Goal: Transaction & Acquisition: Purchase product/service

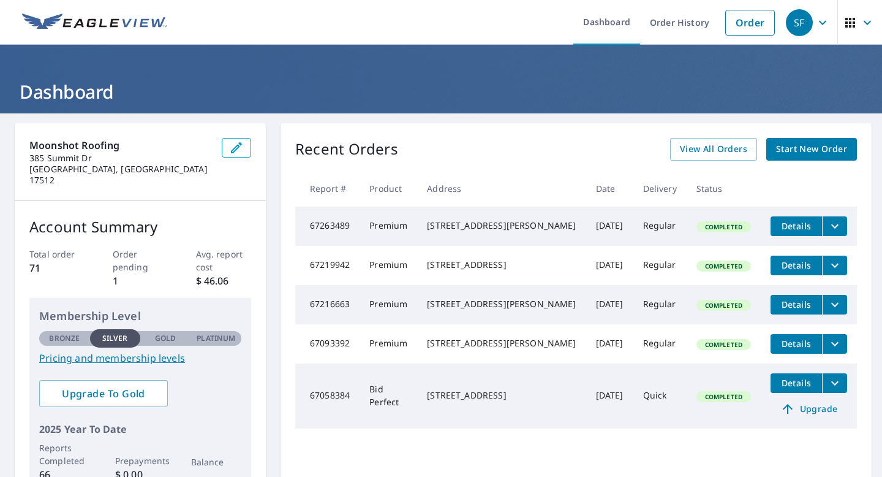
click at [793, 148] on span "Start New Order" at bounding box center [811, 149] width 71 height 15
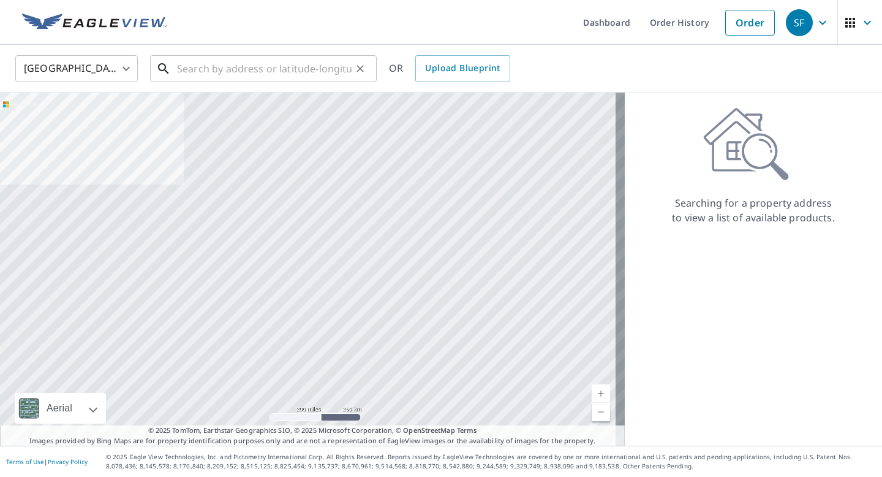
click at [207, 65] on input "text" at bounding box center [264, 68] width 175 height 34
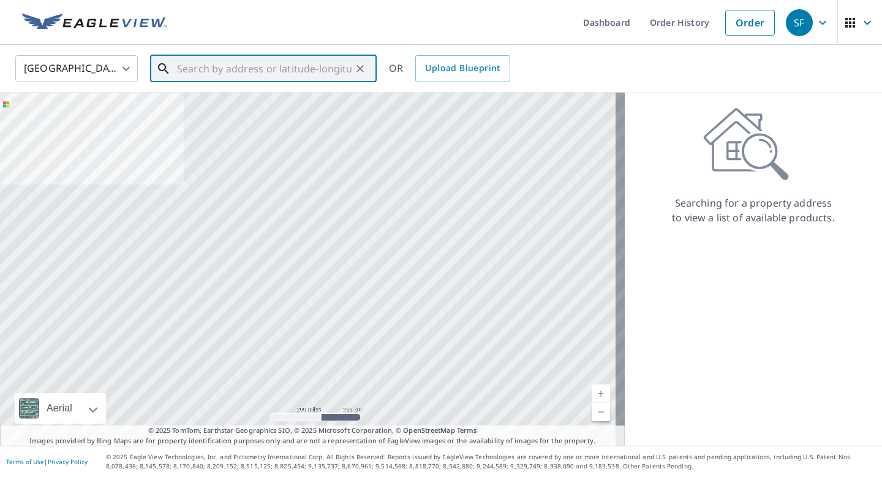
paste input "[STREET_ADDRESS]"
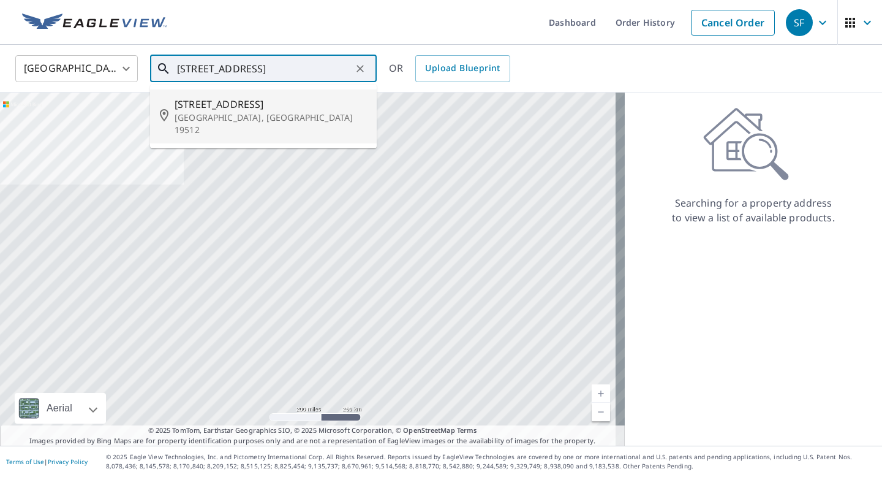
click at [219, 111] on span "[STREET_ADDRESS]" at bounding box center [271, 104] width 192 height 15
type input "[STREET_ADDRESS]"
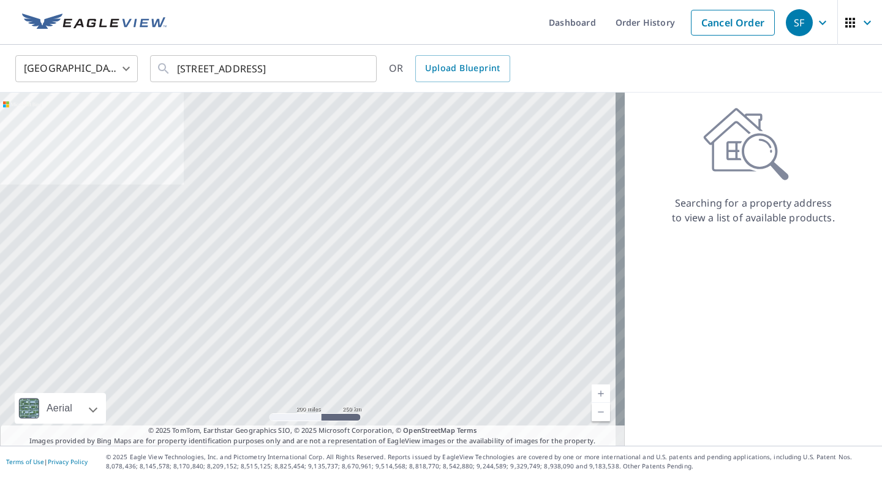
scroll to position [0, 0]
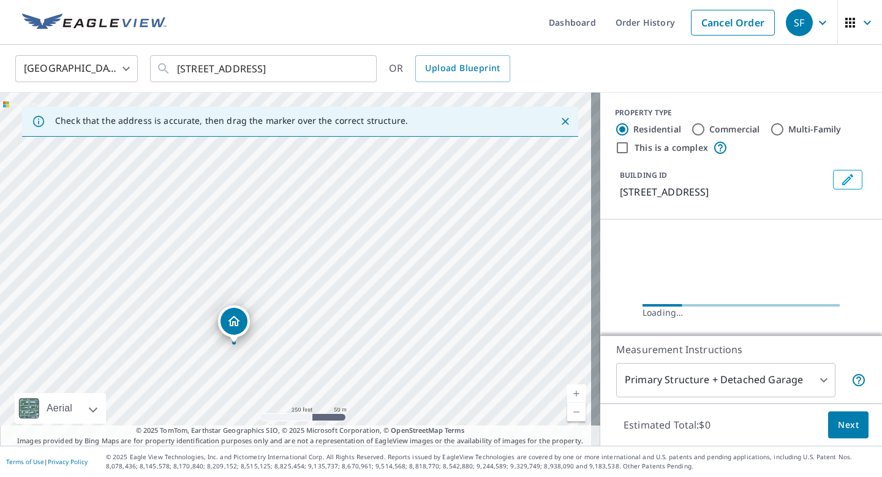
drag, startPoint x: 403, startPoint y: 238, endPoint x: 349, endPoint y: 290, distance: 74.5
click at [349, 290] on div "[STREET_ADDRESS]" at bounding box center [300, 269] width 600 height 353
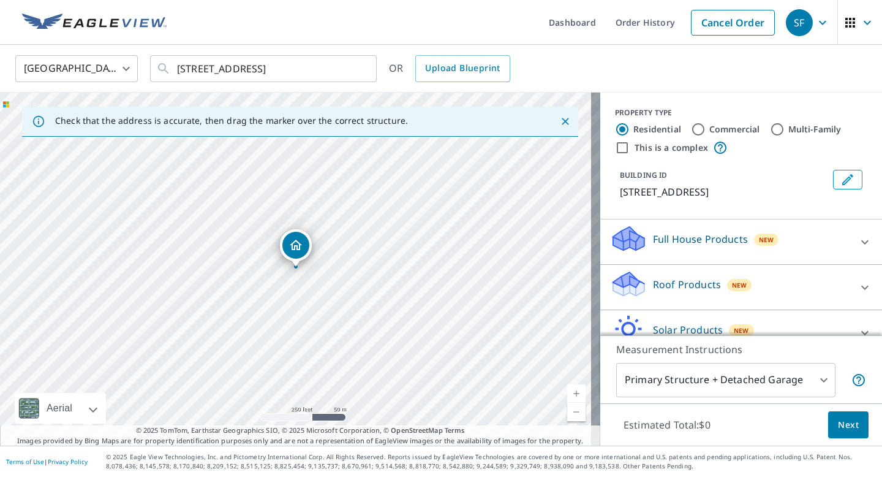
drag, startPoint x: 245, startPoint y: 300, endPoint x: 370, endPoint y: 248, distance: 135.6
drag, startPoint x: 327, startPoint y: 234, endPoint x: 539, endPoint y: 293, distance: 220.2
drag, startPoint x: 347, startPoint y: 257, endPoint x: 363, endPoint y: 213, distance: 47.1
drag, startPoint x: 293, startPoint y: 239, endPoint x: 280, endPoint y: 269, distance: 32.9
drag, startPoint x: 298, startPoint y: 281, endPoint x: 464, endPoint y: 278, distance: 166.1
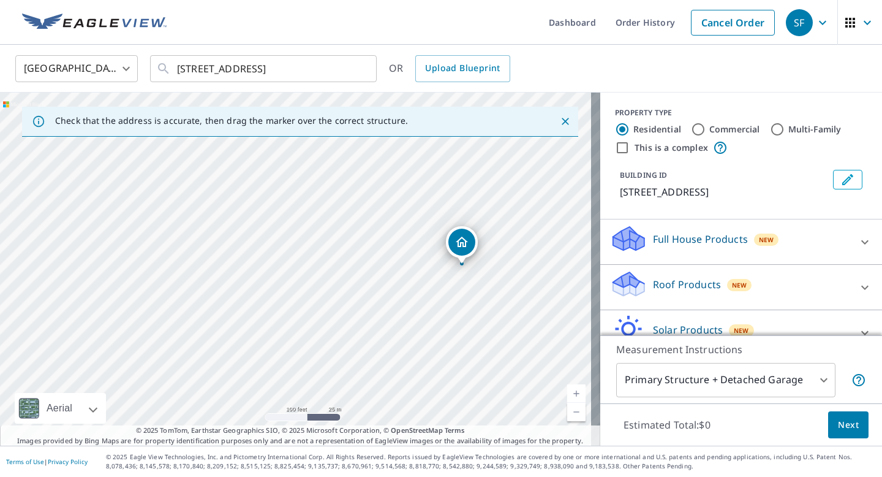
click at [464, 278] on div "[STREET_ADDRESS]" at bounding box center [300, 269] width 600 height 353
drag, startPoint x: 466, startPoint y: 240, endPoint x: 405, endPoint y: 259, distance: 64.3
drag, startPoint x: 330, startPoint y: 302, endPoint x: 379, endPoint y: 298, distance: 48.5
click at [379, 298] on div "[STREET_ADDRESS]" at bounding box center [300, 269] width 600 height 353
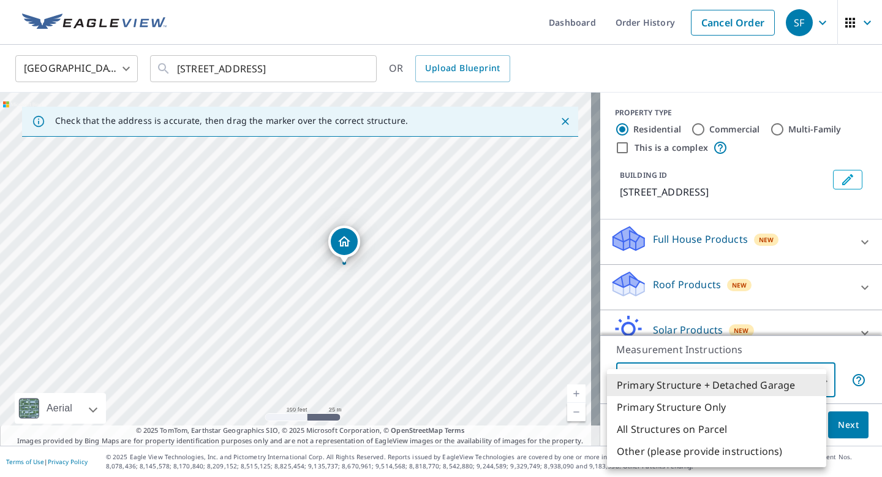
click at [809, 379] on body "SF SF Dashboard Order History Cancel Order SF [GEOGRAPHIC_DATA] [GEOGRAPHIC_DAT…" at bounding box center [441, 238] width 882 height 477
click at [697, 427] on li "All Structures on Parcel" at bounding box center [716, 429] width 219 height 22
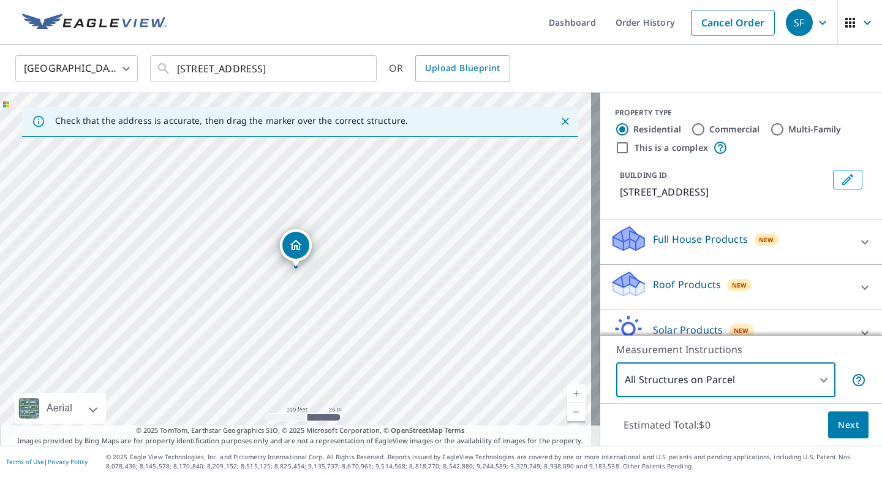
click at [757, 375] on body "SF SF Dashboard Order History Cancel Order SF [GEOGRAPHIC_DATA] [GEOGRAPHIC_DAT…" at bounding box center [441, 238] width 882 height 477
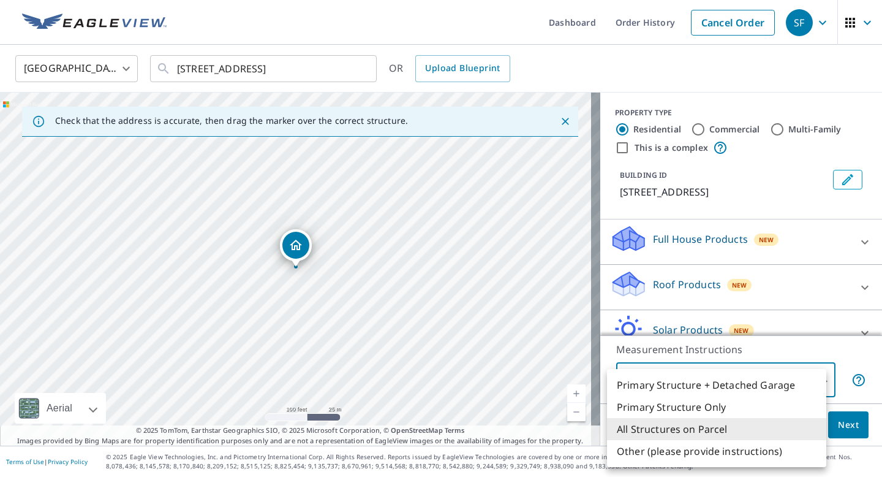
click at [733, 452] on li "Other (please provide instructions)" at bounding box center [716, 451] width 219 height 22
type input "5"
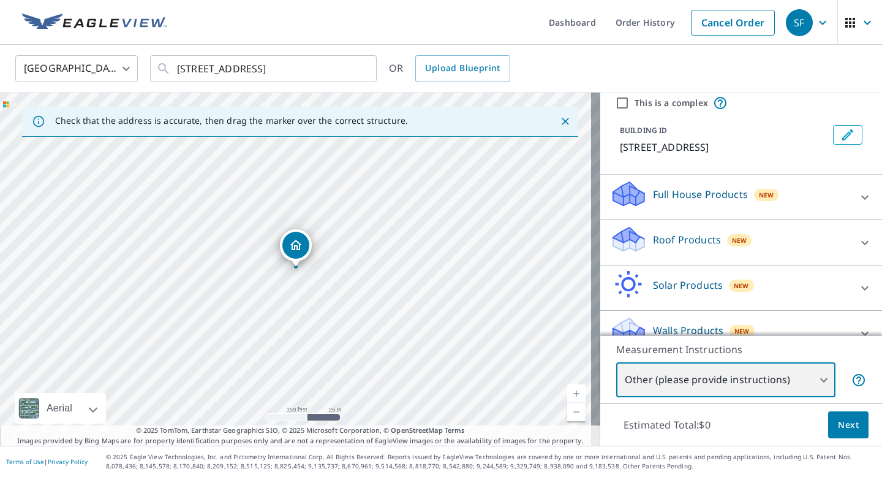
scroll to position [45, 0]
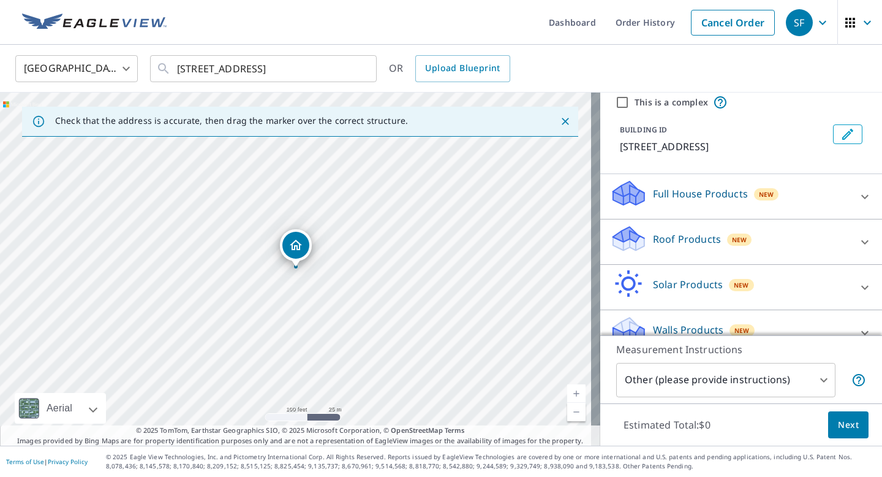
click at [707, 251] on div "Roof Products New" at bounding box center [730, 241] width 240 height 35
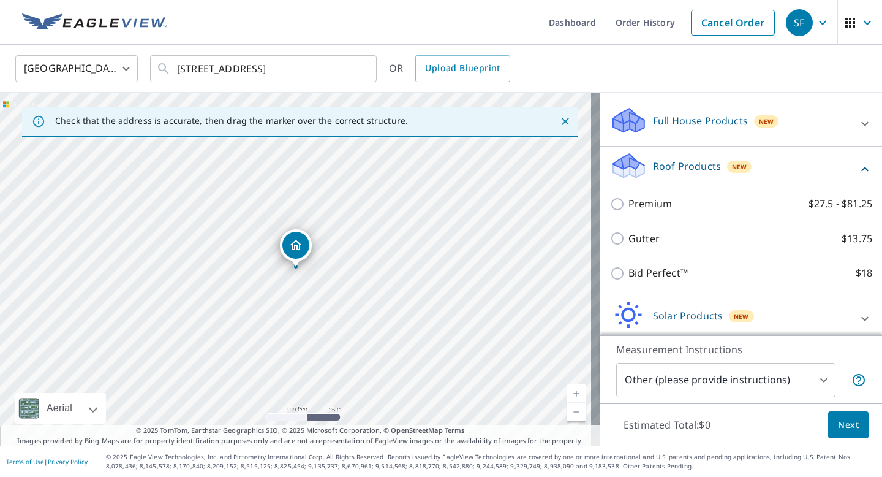
scroll to position [119, 0]
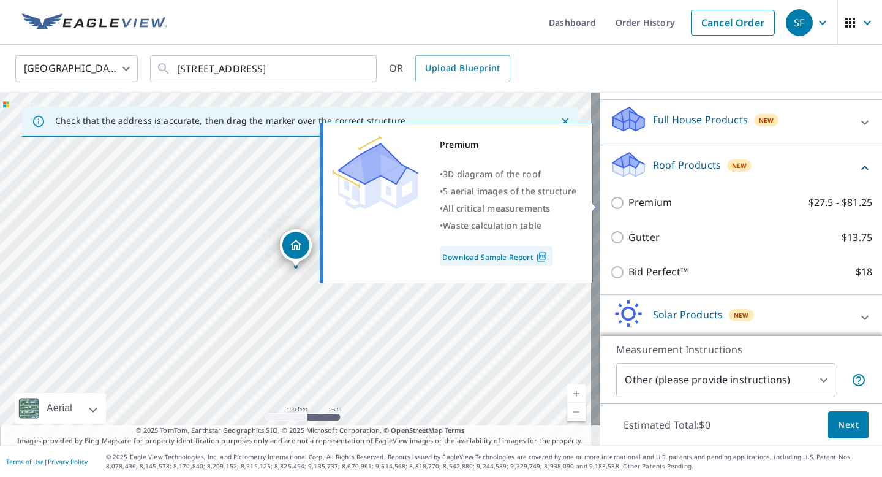
click at [611, 200] on input "Premium $27.5 - $81.25" at bounding box center [619, 202] width 18 height 15
checkbox input "true"
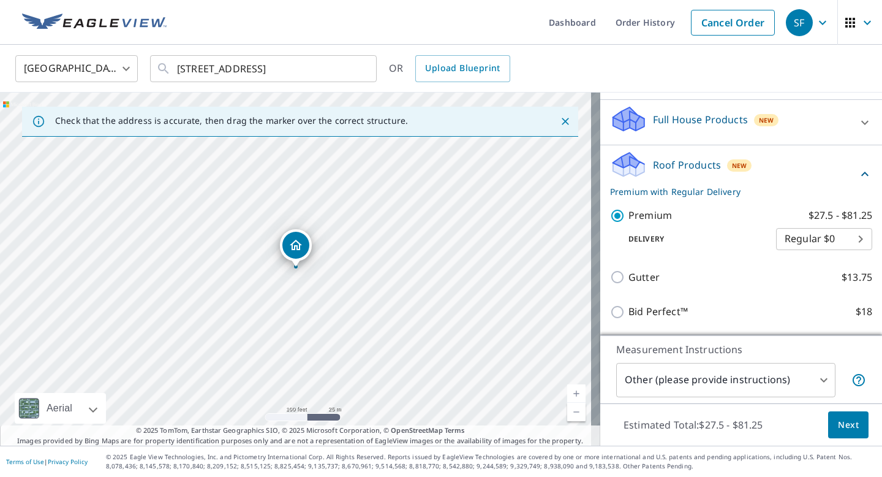
scroll to position [211, 0]
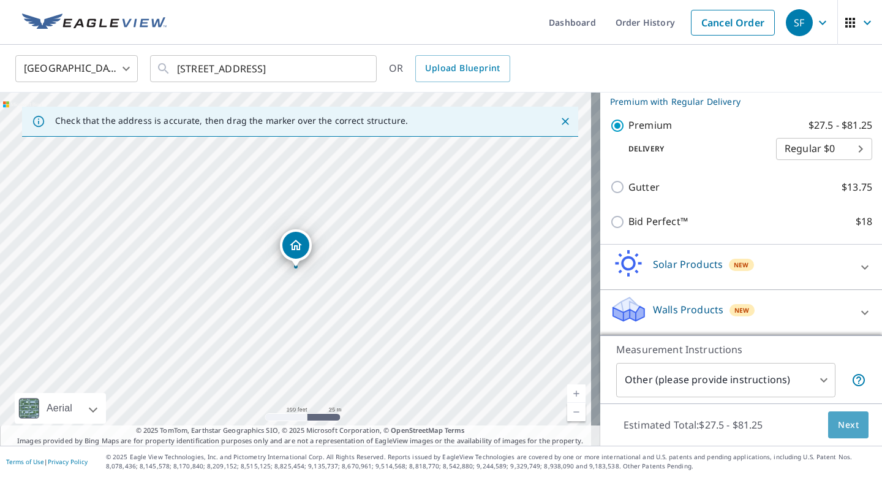
click at [838, 426] on span "Next" at bounding box center [848, 424] width 21 height 15
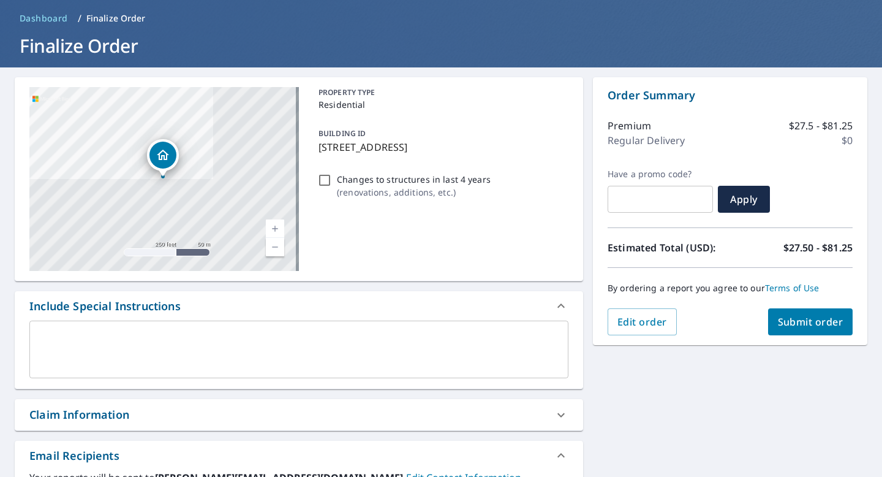
scroll to position [47, 0]
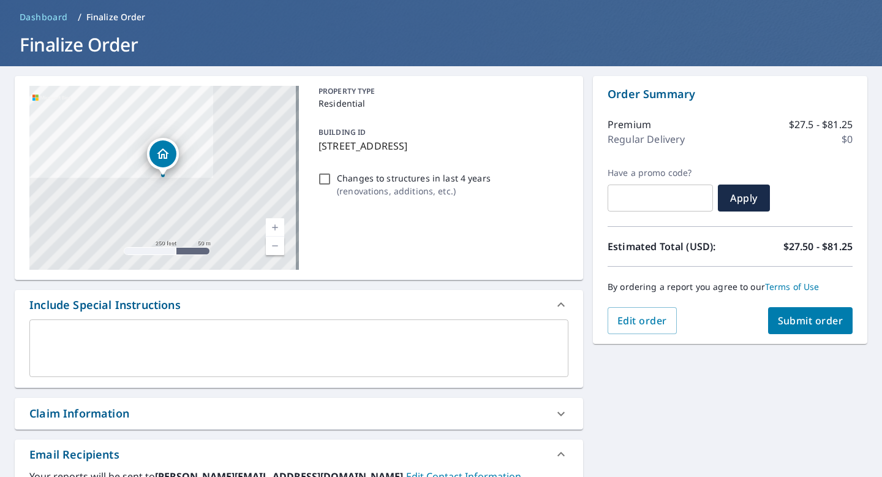
click at [300, 340] on textarea at bounding box center [299, 348] width 522 height 35
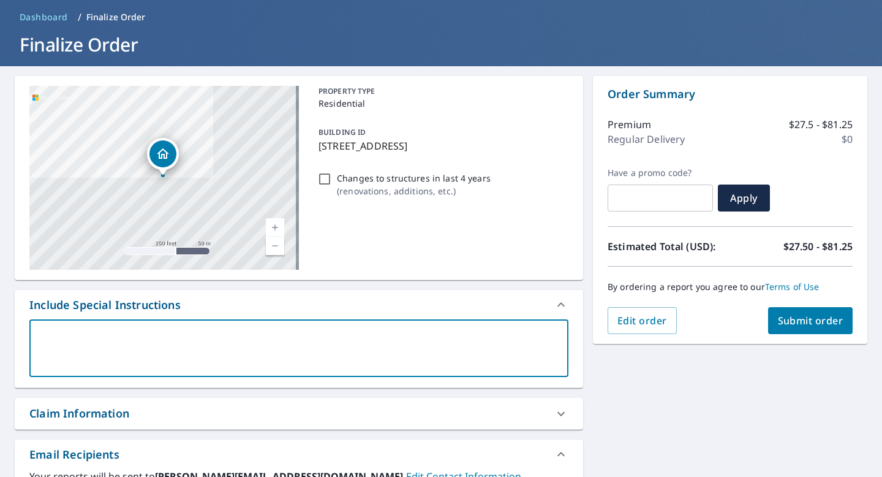
type textarea "I"
type textarea "x"
type textarea "I"
type textarea "x"
type textarea "I n"
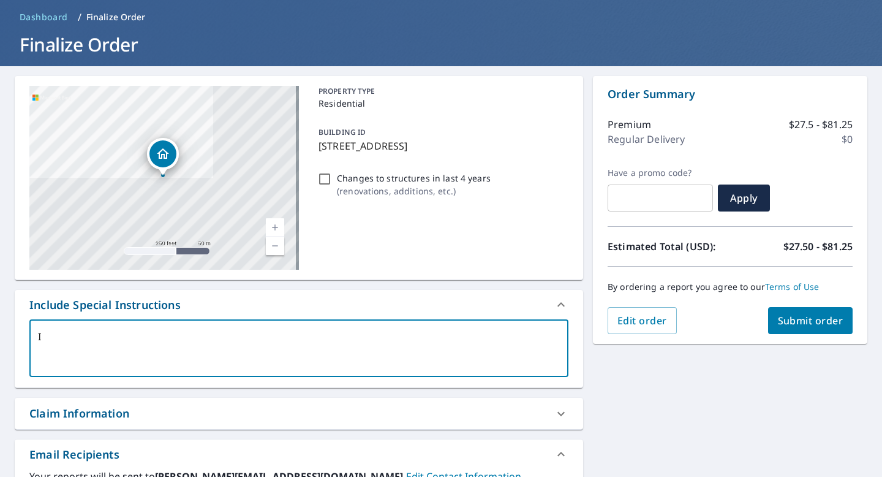
type textarea "x"
type textarea "I ne"
type textarea "x"
type textarea "I nee"
type textarea "x"
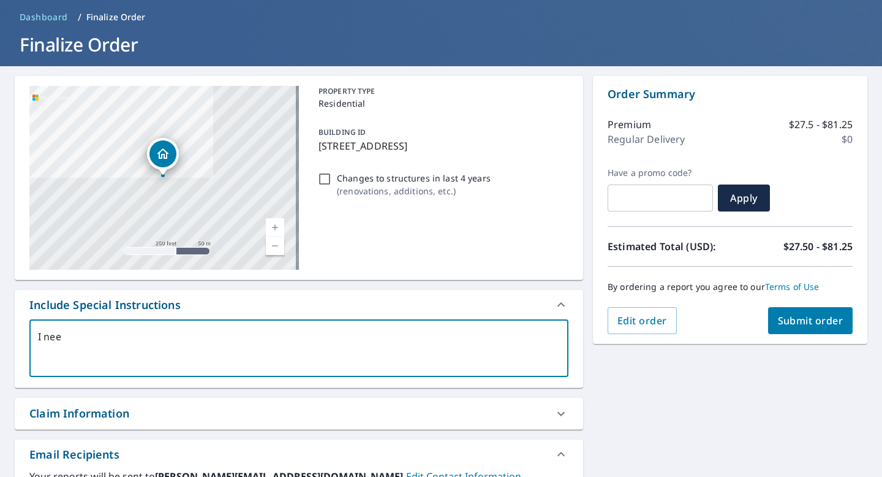
type textarea "I need"
type textarea "x"
type textarea "I need"
type textarea "x"
type textarea "I need m"
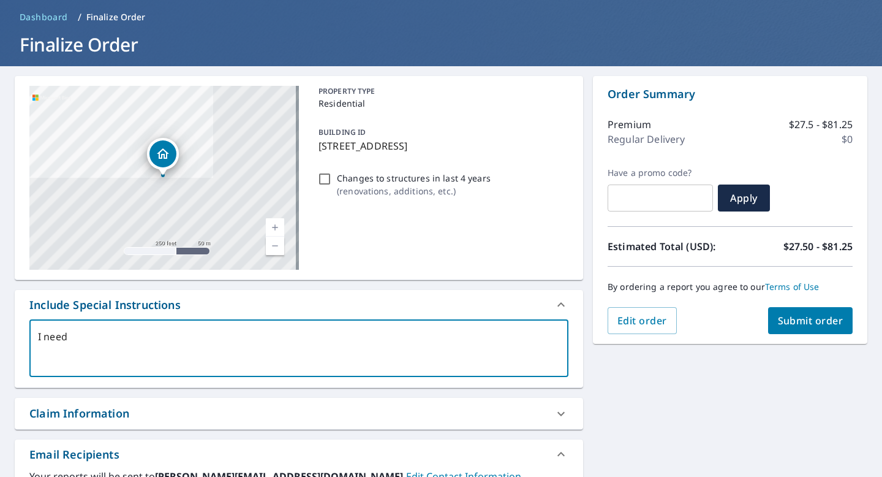
type textarea "x"
type textarea "I need me"
type textarea "x"
type textarea "I need mea"
type textarea "x"
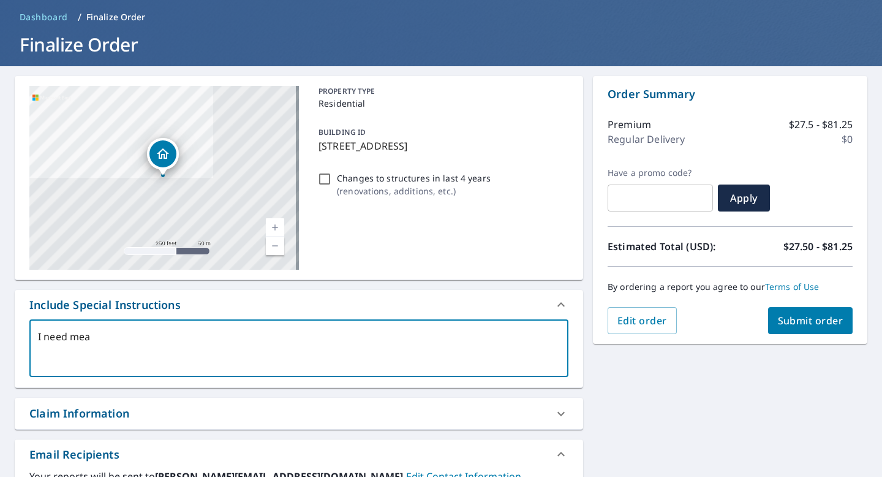
type textarea "I need meas"
type textarea "x"
type textarea "I need measu"
type textarea "x"
type textarea "I need measur"
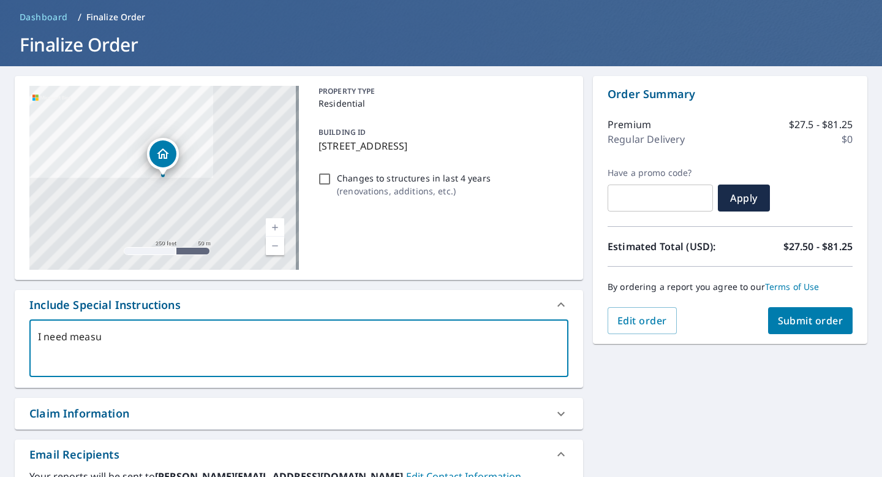
type textarea "x"
type textarea "I need measure"
type textarea "x"
type textarea "I need measurem"
type textarea "x"
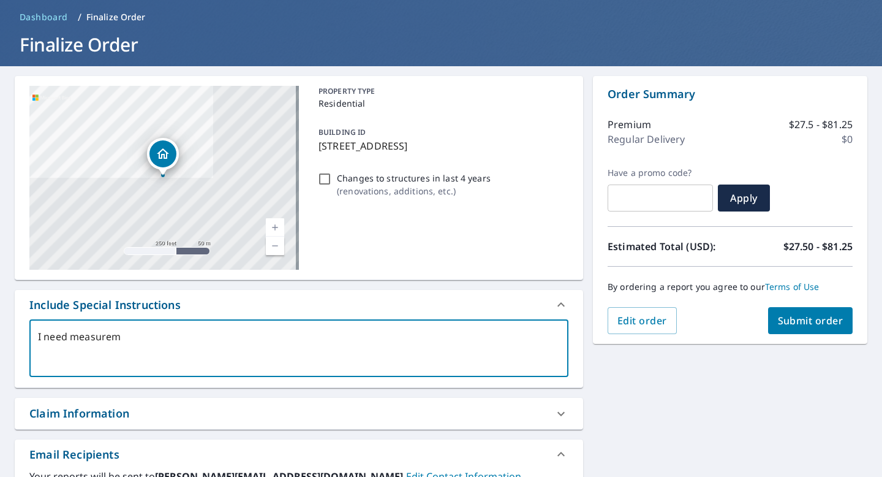
type textarea "I need measureme"
type textarea "x"
type textarea "I need measuremen"
type textarea "x"
type textarea "I need measurement"
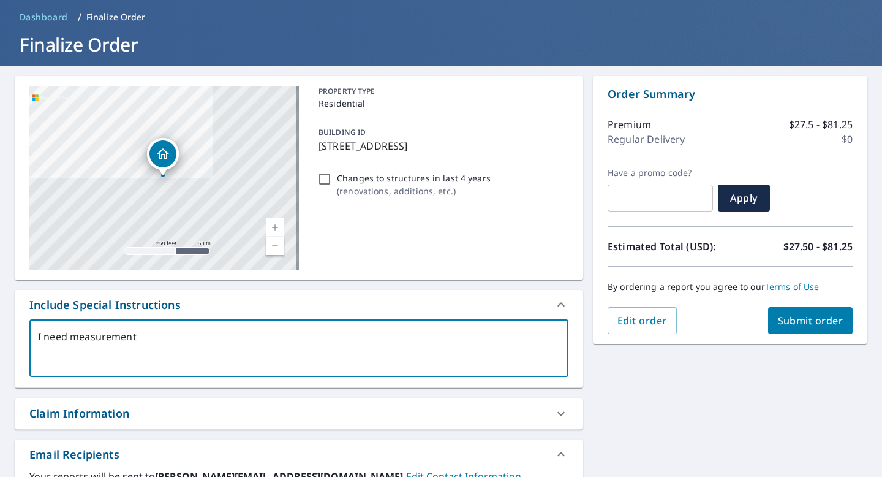
type textarea "x"
type textarea "I need measurements"
type textarea "x"
type textarea "I need measurements"
type textarea "x"
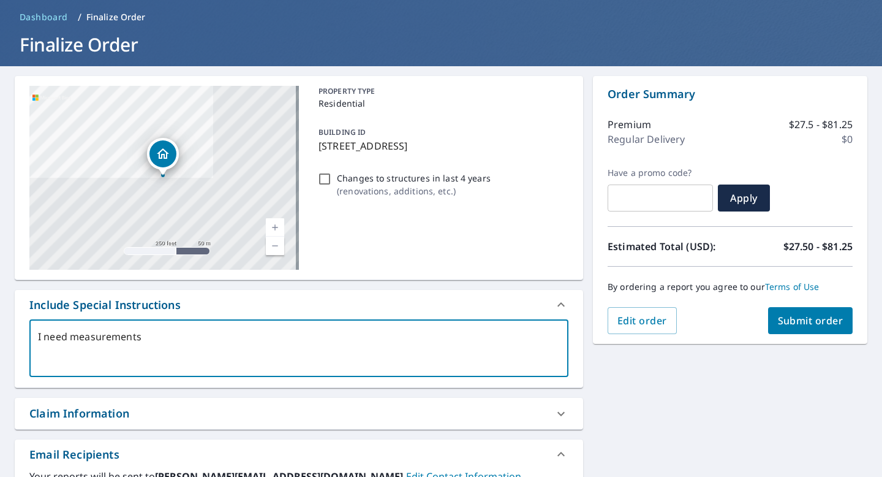
type textarea "I need measurements f"
type textarea "x"
type textarea "I need measurements fo"
type textarea "x"
type textarea "I need measurements for"
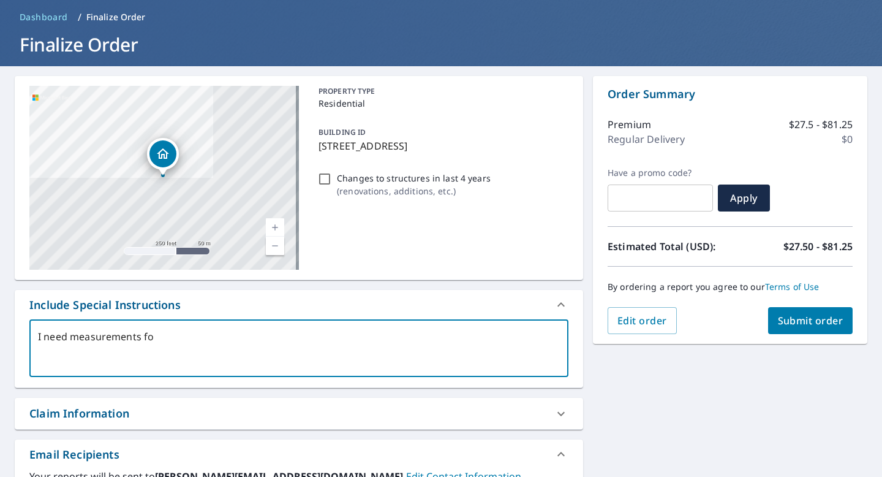
type textarea "x"
type textarea "I need measurements for"
type textarea "x"
type textarea "I need measurements for t"
type textarea "x"
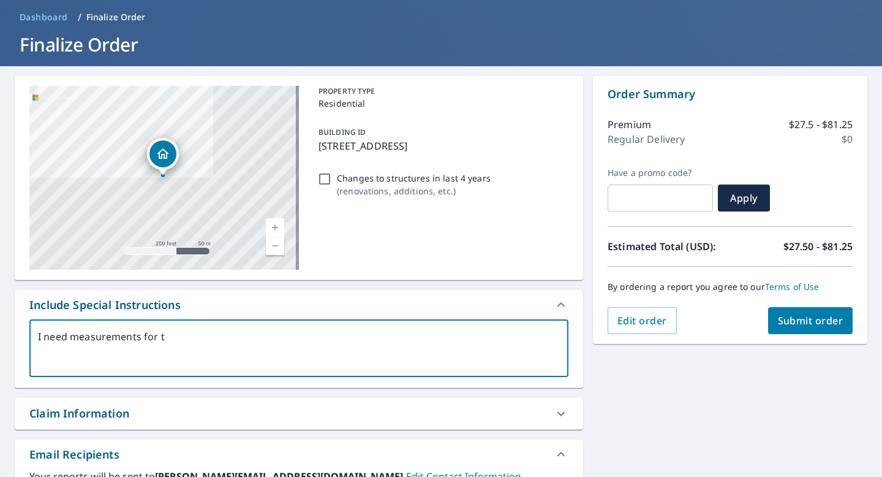
type textarea "I need measurements for th"
type textarea "x"
type textarea "I need measurements for the"
type textarea "x"
type textarea "I need measurements for the"
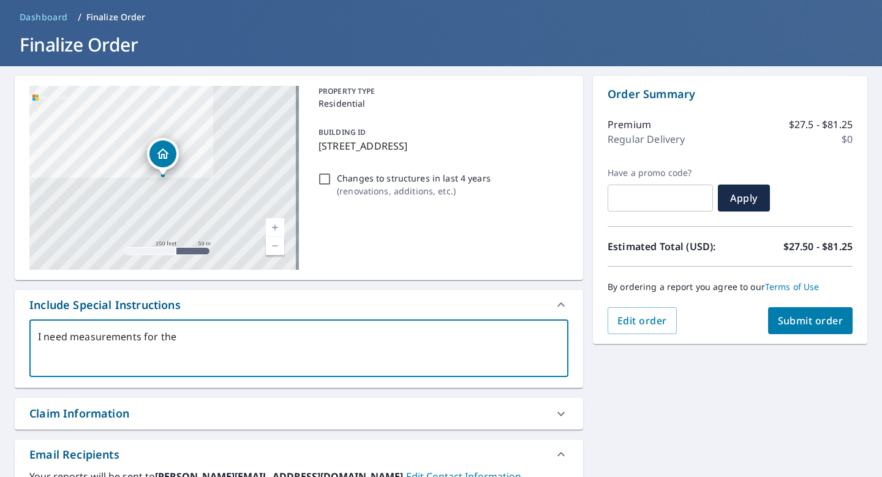
type textarea "x"
type textarea "I need measurements for the"
type textarea "x"
type textarea "I need measurements for th"
type textarea "x"
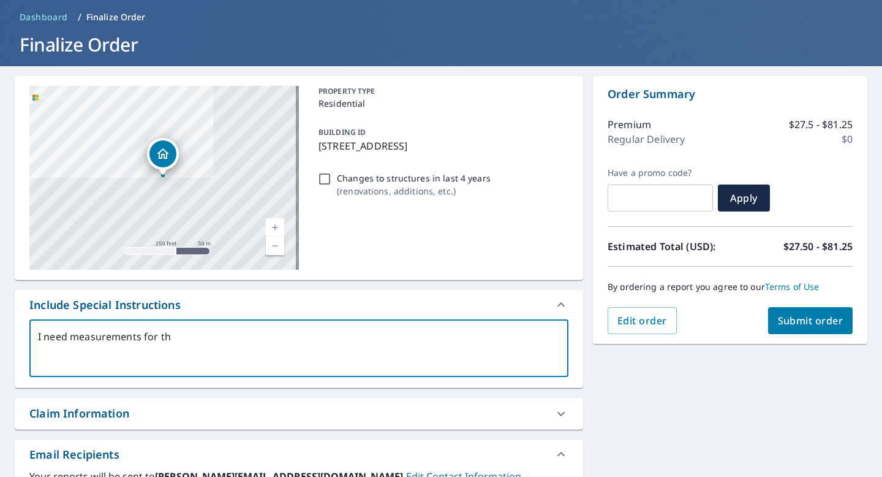
type textarea "I need measurements for t"
type textarea "x"
type textarea "I need measurements for"
type textarea "x"
type textarea "I need measurements for o"
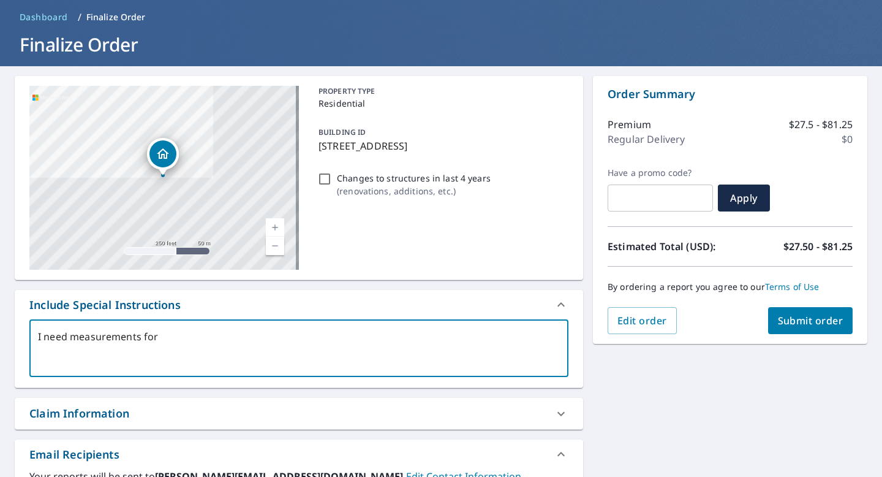
type textarea "x"
type textarea "I need measurements for of"
type textarea "x"
type textarea "I need measurements for of"
type textarea "x"
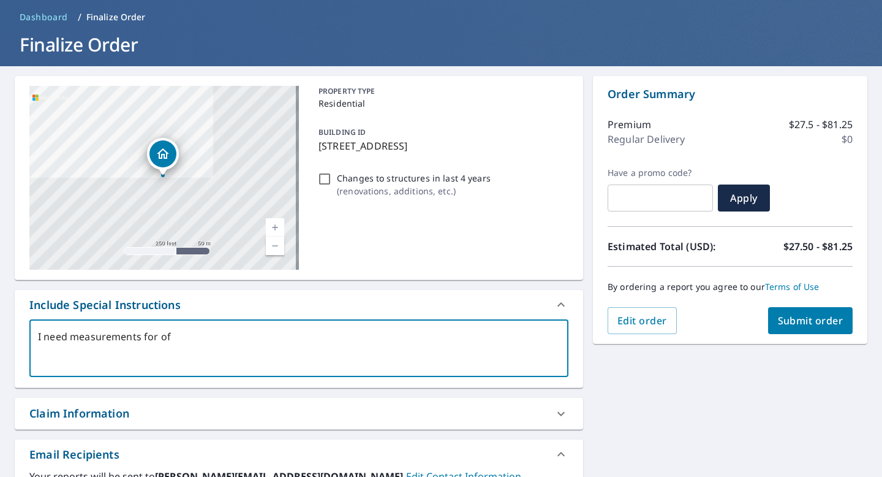
type textarea "I need measurements for of t"
type textarea "x"
type textarea "I need measurements for of th"
type textarea "x"
type textarea "I need measurements for of t"
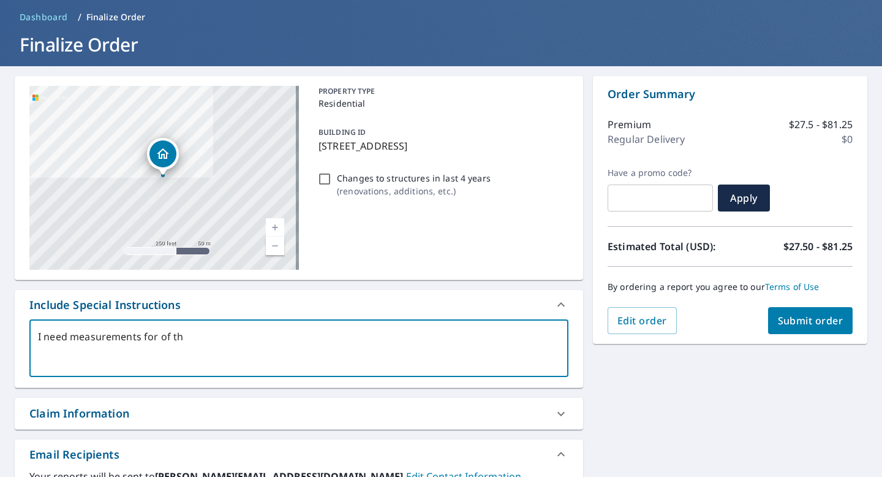
type textarea "x"
type textarea "I need measurements for of"
type textarea "x"
type textarea "I need measurements for of"
type textarea "x"
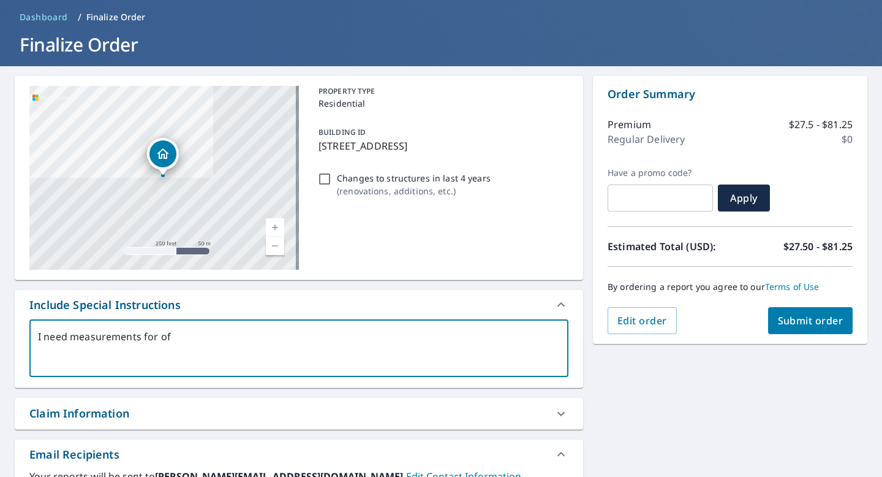
type textarea "I need measurements for o"
type textarea "x"
type textarea "I need measurements for"
type textarea "x"
type textarea "I need measurements for t"
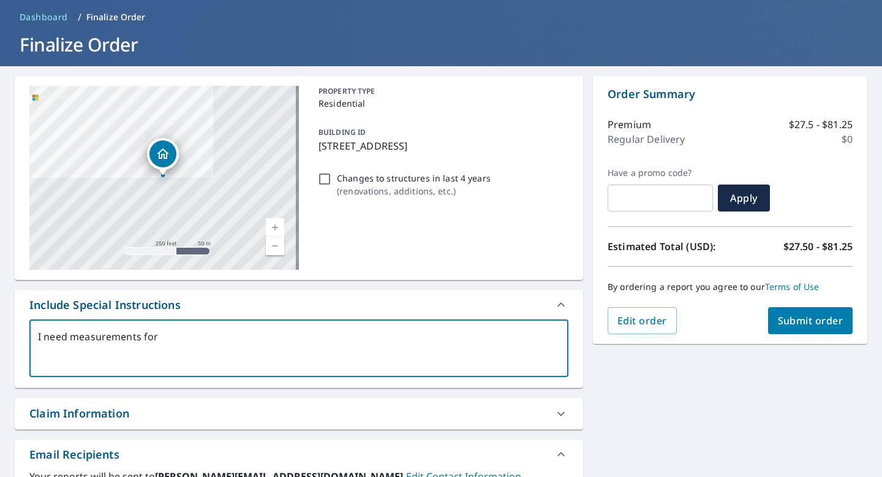
type textarea "x"
type textarea "I need measurements for th"
type textarea "x"
type textarea "I need measurements for the"
type textarea "x"
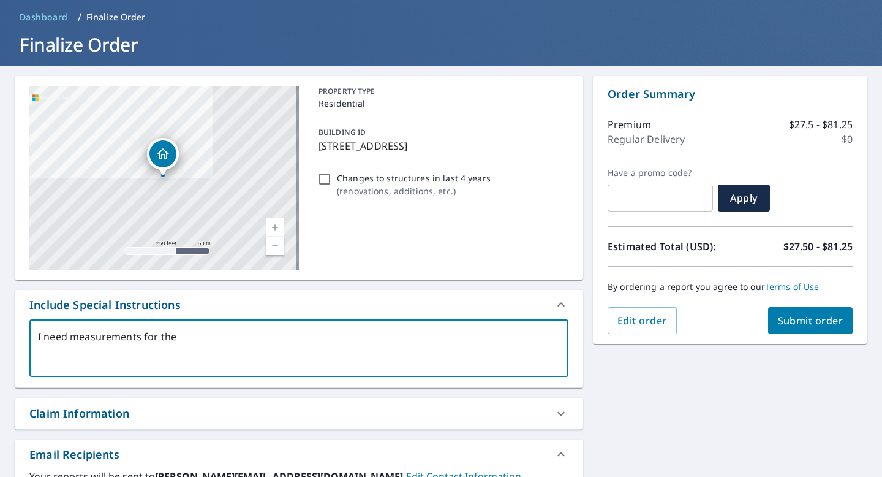
type textarea "I need measurements for the"
type textarea "x"
type textarea "I need measurements for the b"
type textarea "x"
type textarea "I need measurements for the bu"
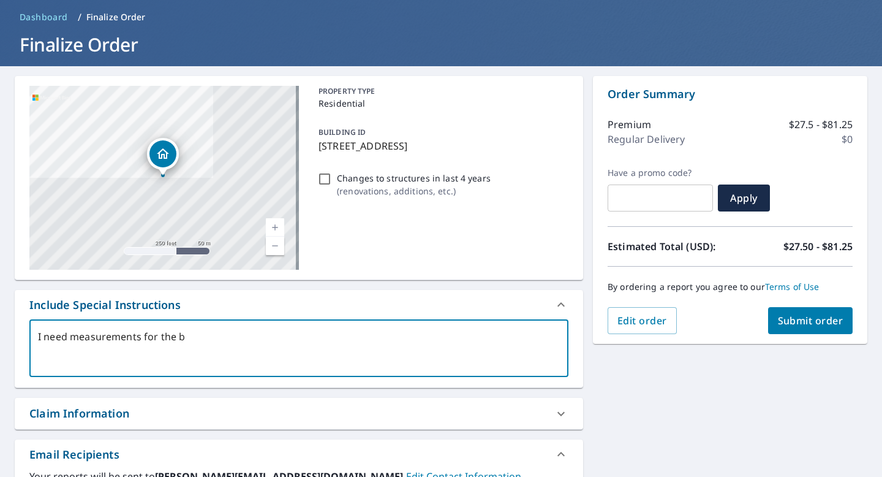
type textarea "x"
type textarea "I need measurements for the [PERSON_NAME]"
type textarea "x"
type textarea "I need measurements for the buil"
type textarea "x"
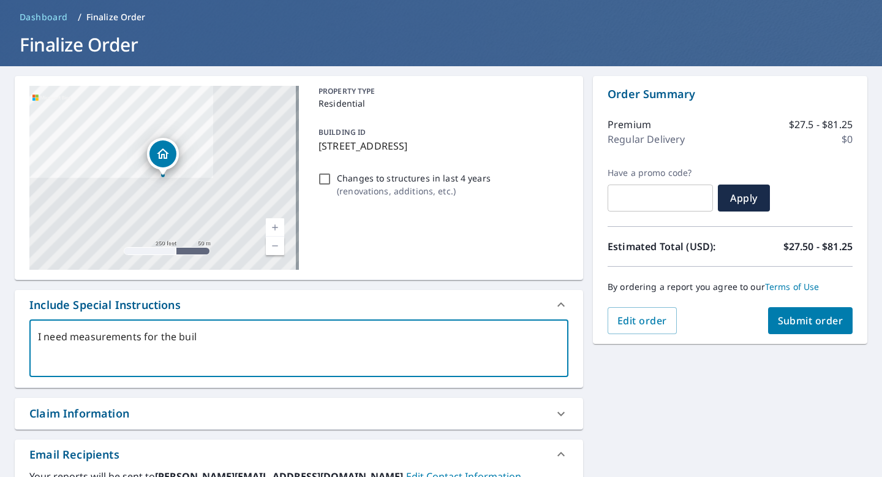
type textarea "I need measurements for the build"
type textarea "x"
type textarea "I need measurements for the buildi"
type textarea "x"
type textarea "I need measurements for the buildin"
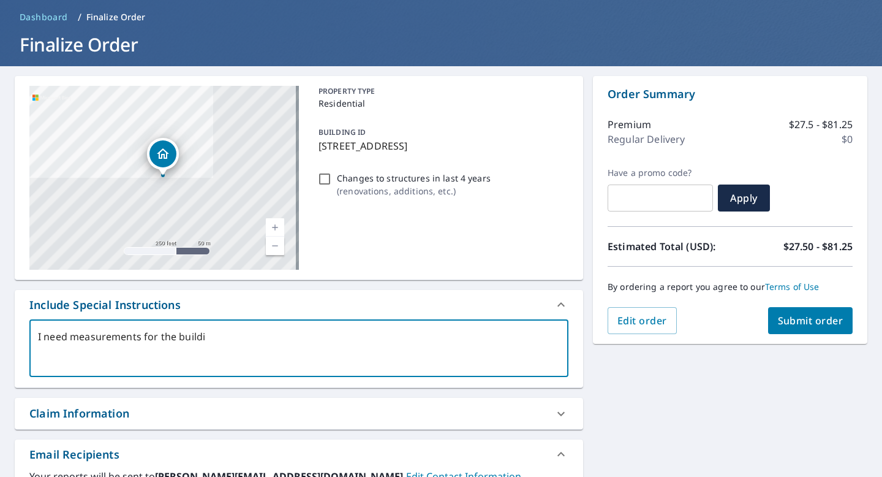
type textarea "x"
type textarea "I need measurements for the building"
type textarea "x"
type textarea "I need measurements for the building"
type textarea "x"
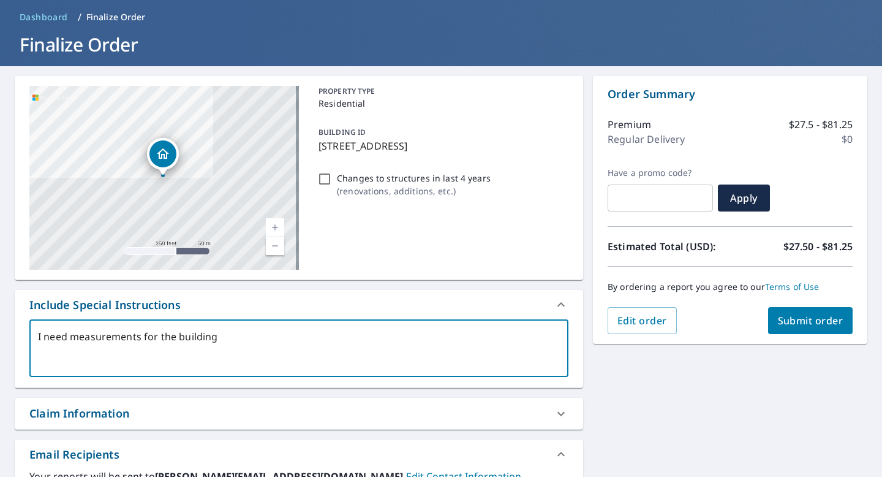
type textarea "I need measurements for the building t"
type textarea "x"
type textarea "I need measurements for the building th"
type textarea "x"
type textarea "I need measurements for the building tha"
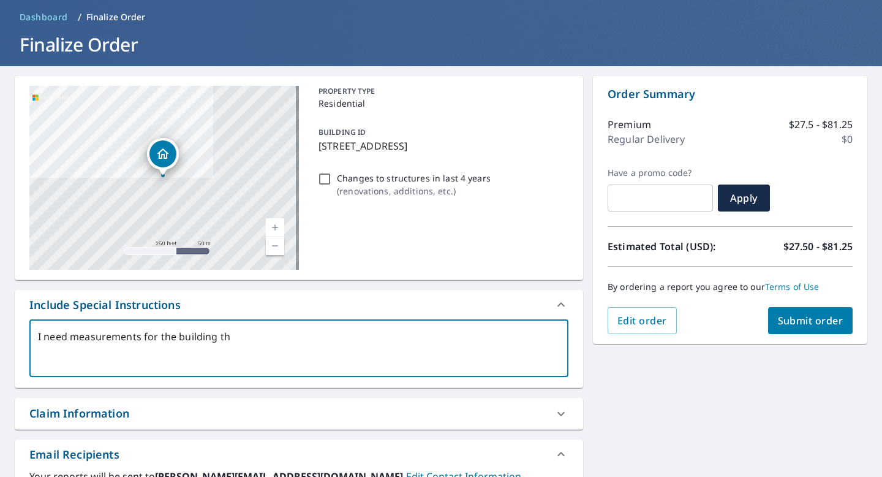
type textarea "x"
type textarea "I need measurements for the building that"
type textarea "x"
type textarea "I need measurements for the building that"
type textarea "x"
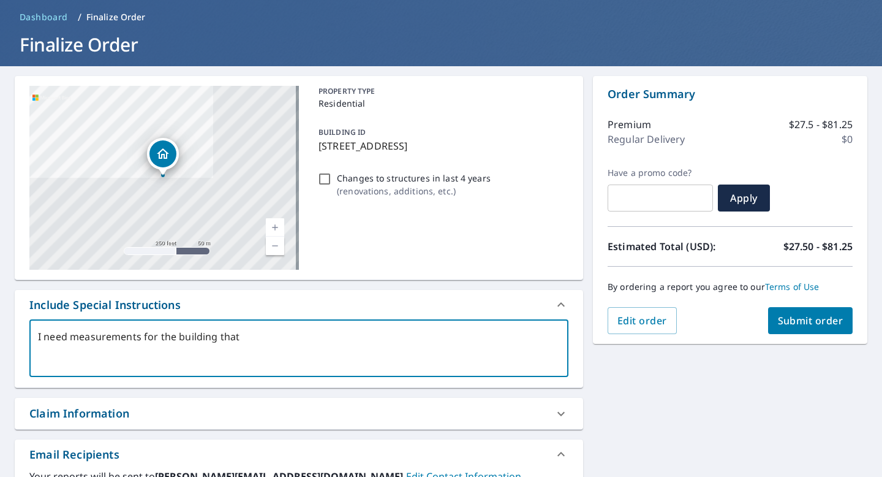
type textarea "I need measurements for the building that t"
type textarea "x"
type textarea "I need measurements for the building that th"
type textarea "x"
type textarea "I need measurements for the building that the"
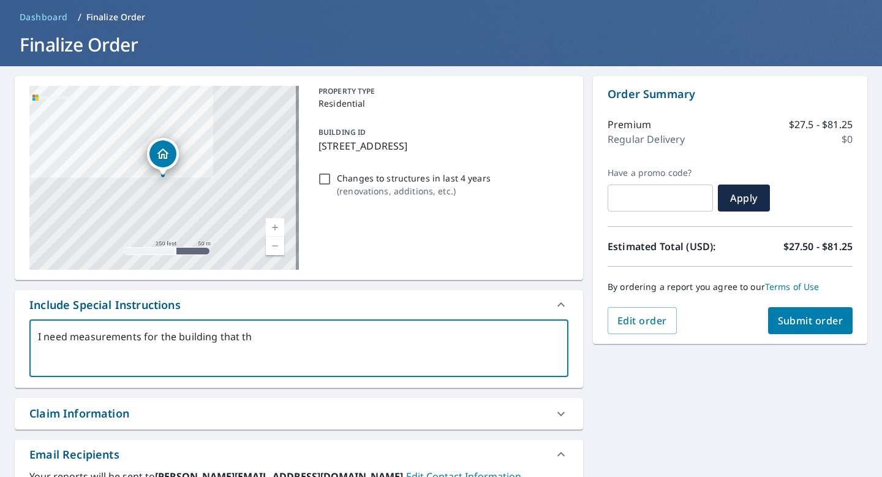
type textarea "x"
type textarea "I need measurements for the building that the"
type textarea "x"
type textarea "I need measurements for the building that the m"
type textarea "x"
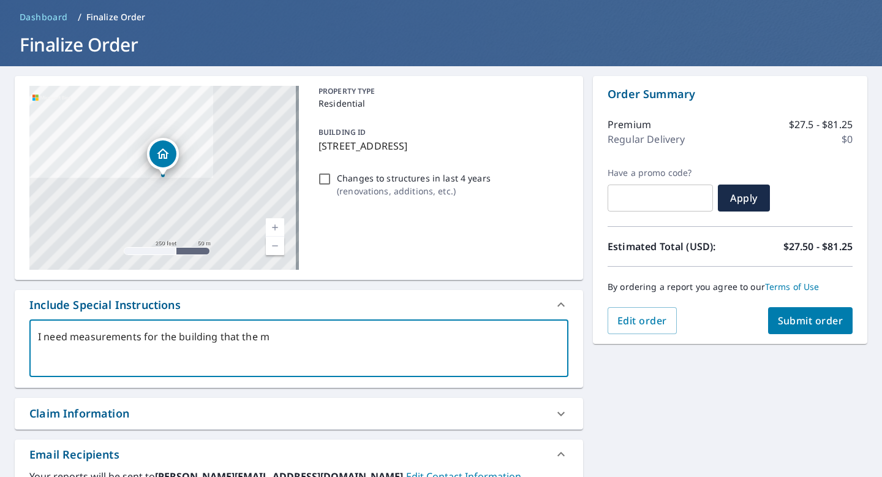
type textarea "I need measurements for the building that the ma"
type textarea "x"
type textarea "I need measurements for the building that the mar"
type textarea "x"
type textarea "I need measurements for the building that the mark"
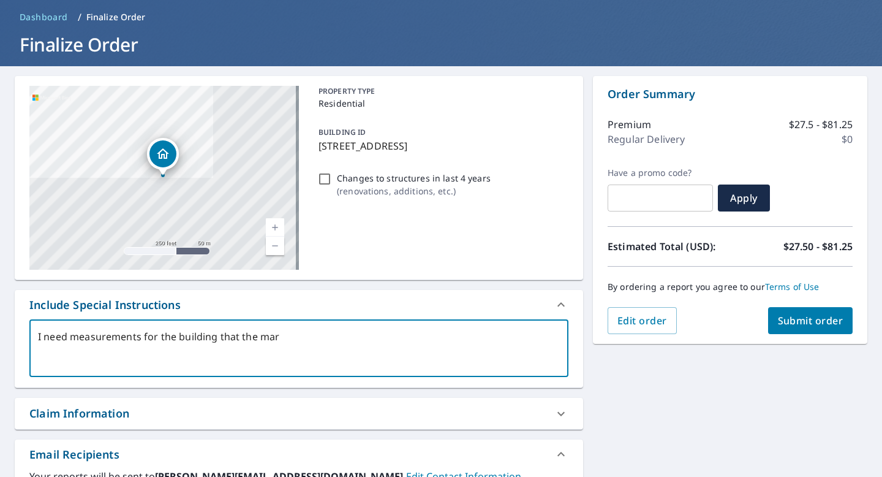
type textarea "x"
type textarea "I need measurements for the building that the marke"
type textarea "x"
type textarea "I need measurements for the building that the marker"
type textarea "x"
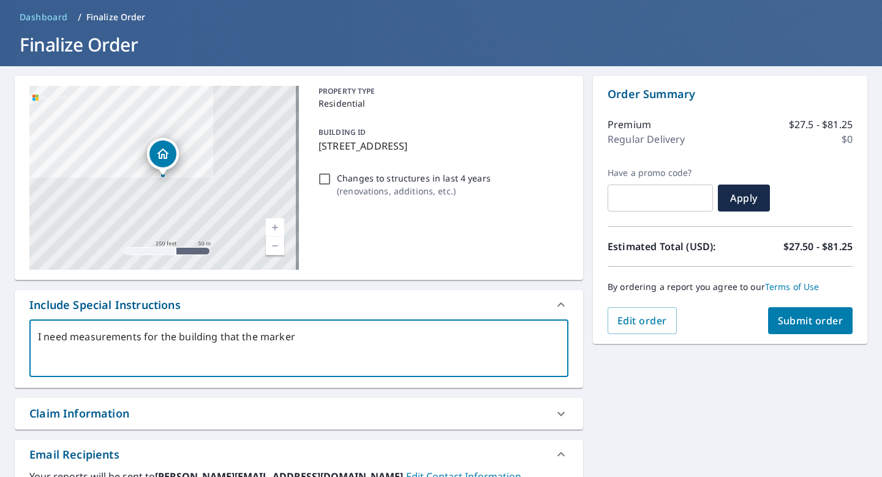
type textarea "I need measurements for the building that the marker"
type textarea "x"
type textarea "I need measurements for the building that the marker i"
type textarea "x"
type textarea "I need measurements for the building that the marker is"
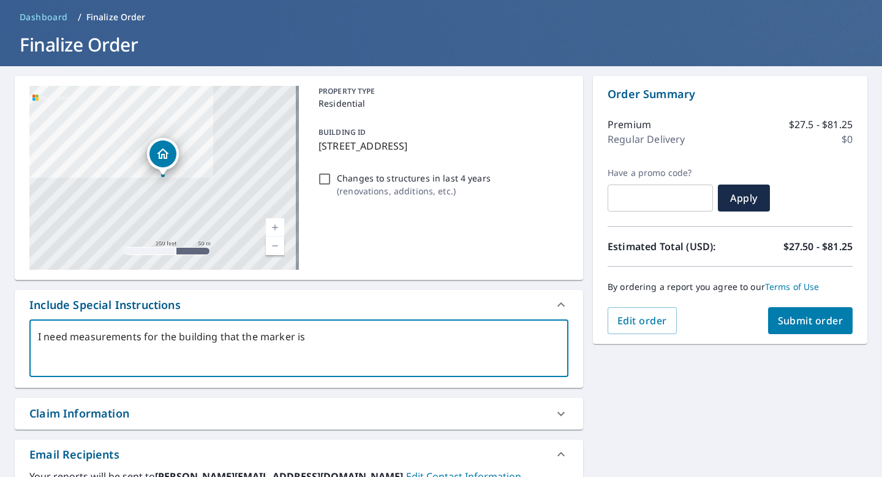
type textarea "x"
type textarea "I need measurements for the building that the marker is"
type textarea "x"
type textarea "I need measurements for the building that the marker is o"
type textarea "x"
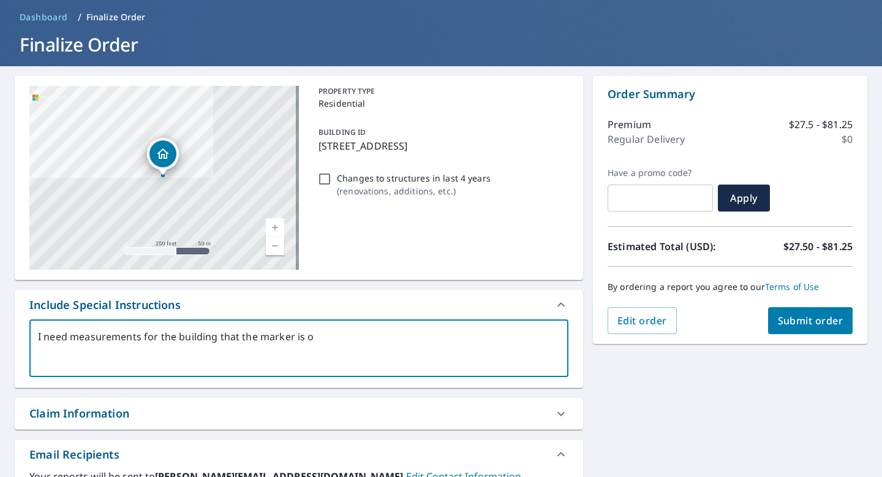
type textarea "I need measurements for the building that the marker is on"
type textarea "x"
type textarea "I need measurements for the building that the marker is on"
type textarea "x"
type textarea "I need measurements for the building that the marker is on p"
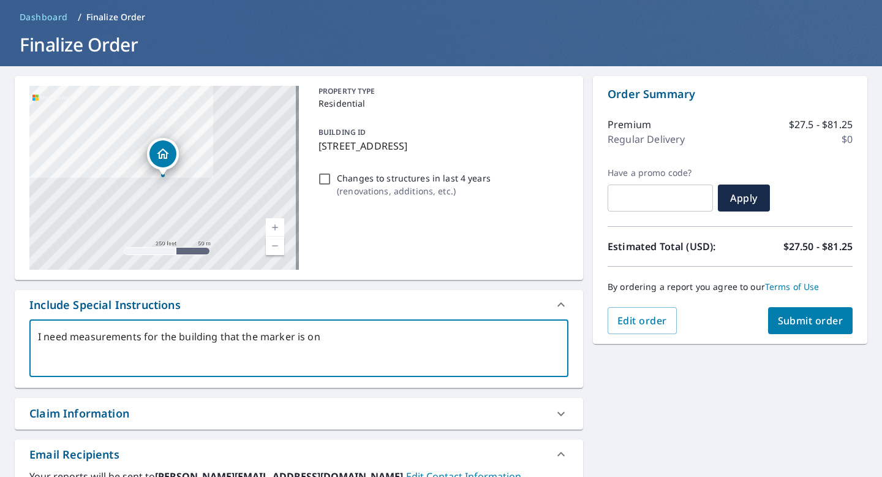
type textarea "x"
type textarea "I need measurements for the building that the marker is on pl"
type textarea "x"
type textarea "I need measurements for the building that the marker is on plu"
type textarea "x"
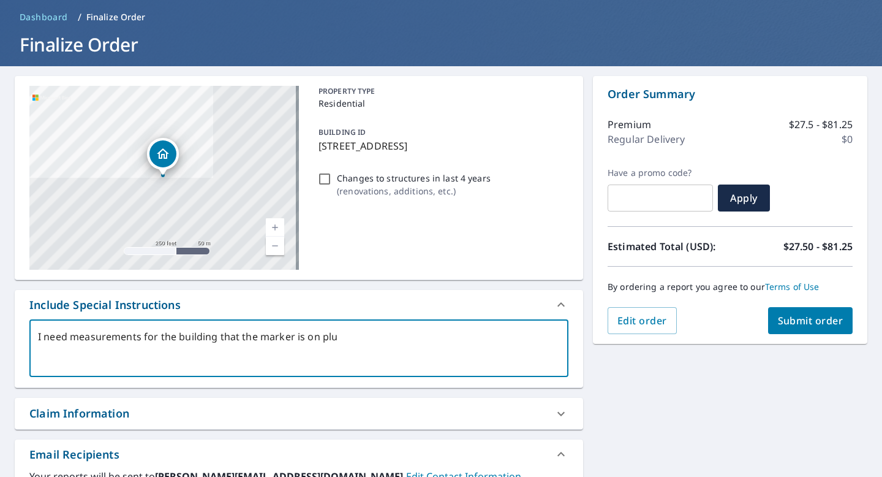
type textarea "I need measurements for the building that the marker is on plus"
type textarea "x"
type textarea "I need measurements for the building that the marker is on plus"
type textarea "x"
type textarea "I need measurements for the building that the marker is on plus t"
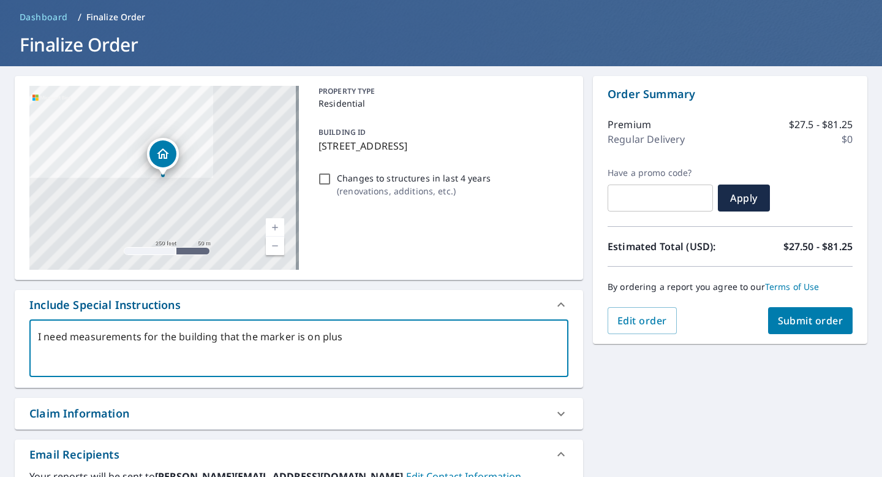
type textarea "x"
type textarea "I need measurements for the building that the marker is on plus th"
type textarea "x"
type textarea "I need measurements for the building that the marker is on plus the"
type textarea "x"
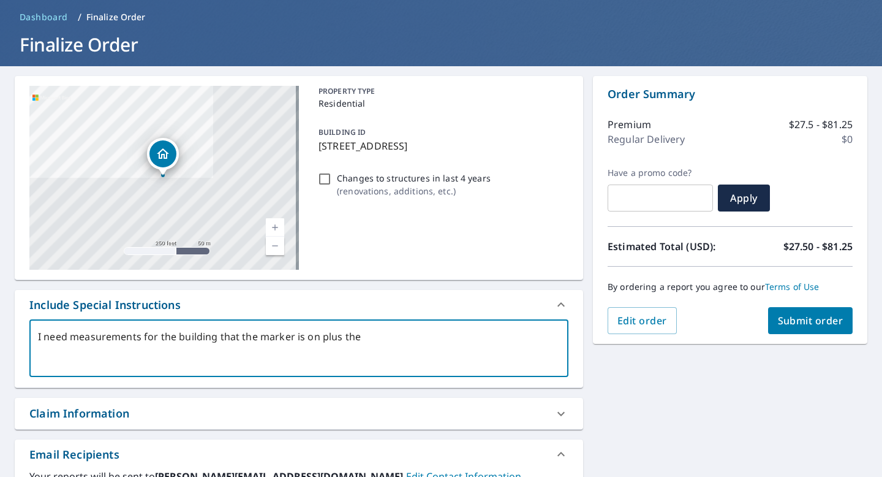
type textarea "I need measurements for the building that the marker is on plus the"
type textarea "x"
type textarea "I need measurements for the building that the marker is on plus the e"
type textarea "x"
type textarea "I need measurements for the building that the marker is on plus the el"
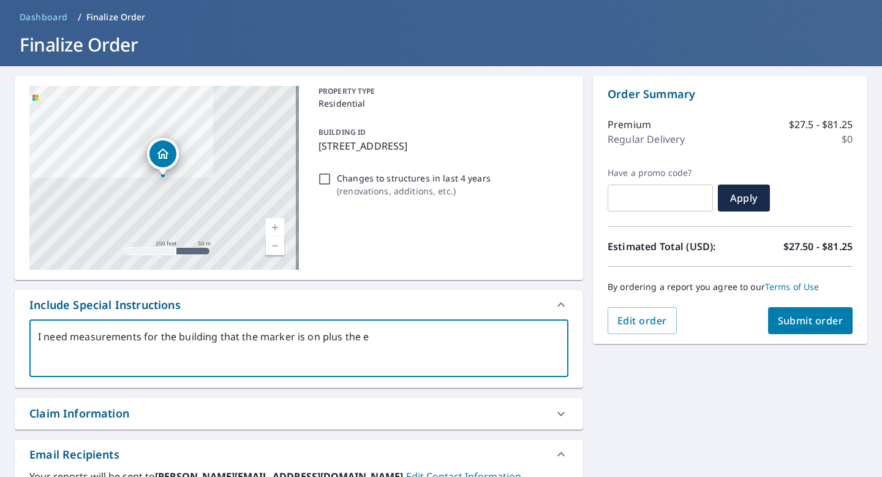
type textarea "x"
type textarea "I need measurements for the building that the marker is on plus the elo"
type textarea "x"
type textarea "I need measurements for the building that the marker is on plus the elon"
type textarea "x"
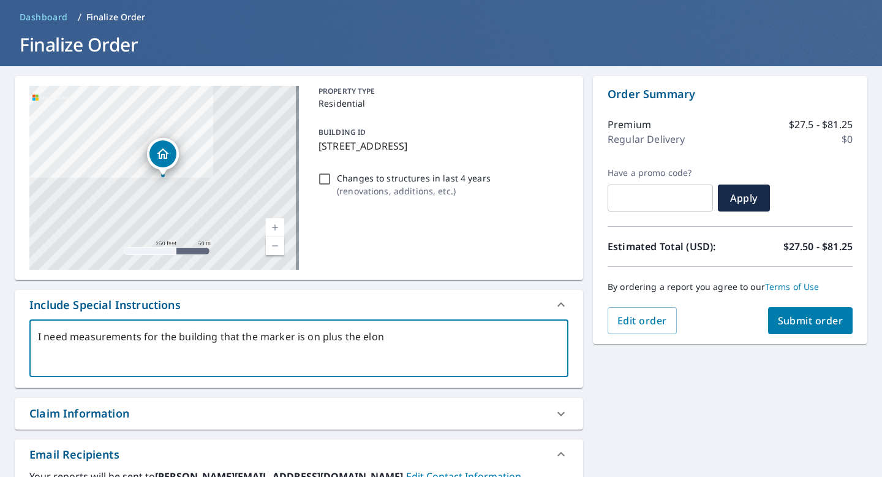
type textarea "I need measurements for the building that the marker is on plus the elong"
type textarea "x"
type textarea "I need measurements for the building that the marker is on plus the elonga"
type textarea "x"
type textarea "I need measurements for the building that the marker is on plus the elongat"
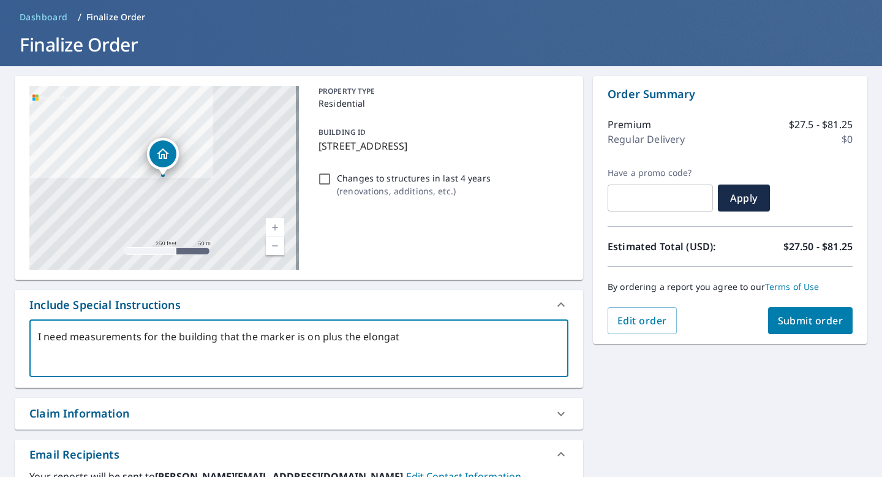
type textarea "x"
type textarea "I need measurements for the building that the marker is on plus the elongate"
type textarea "x"
type textarea "I need measurements for the building that the marker is on plus the elongated"
type textarea "x"
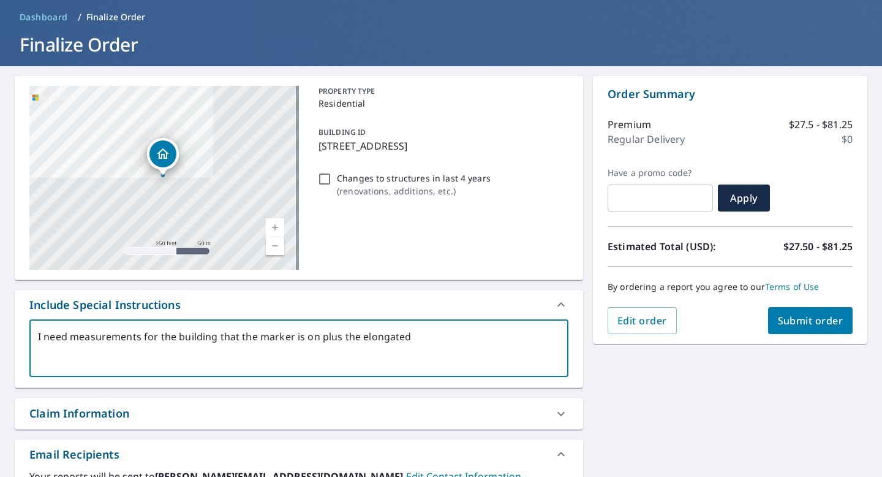
type textarea "I need measurements for the building that the marker is on plus the elongated"
type textarea "x"
type textarea "I need measurements for the building that the marker is on plus the elongated b"
type textarea "x"
type textarea "I need measurements for the building that the marker is on plus the elongated bu"
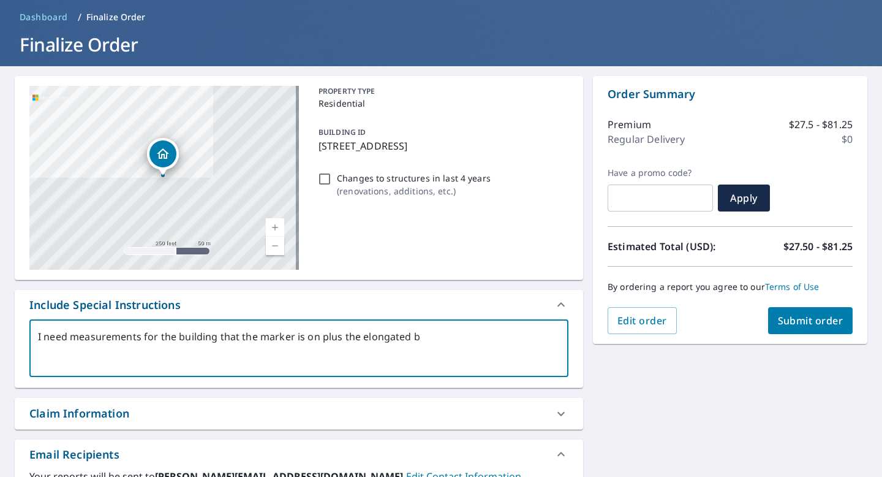
type textarea "x"
type textarea "I need measurements for the building that the marker is on plus the elongated […"
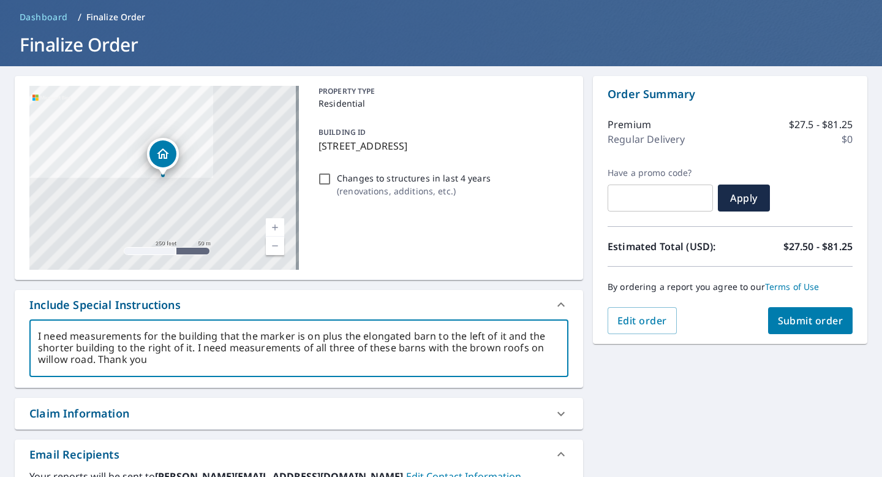
scroll to position [0, 0]
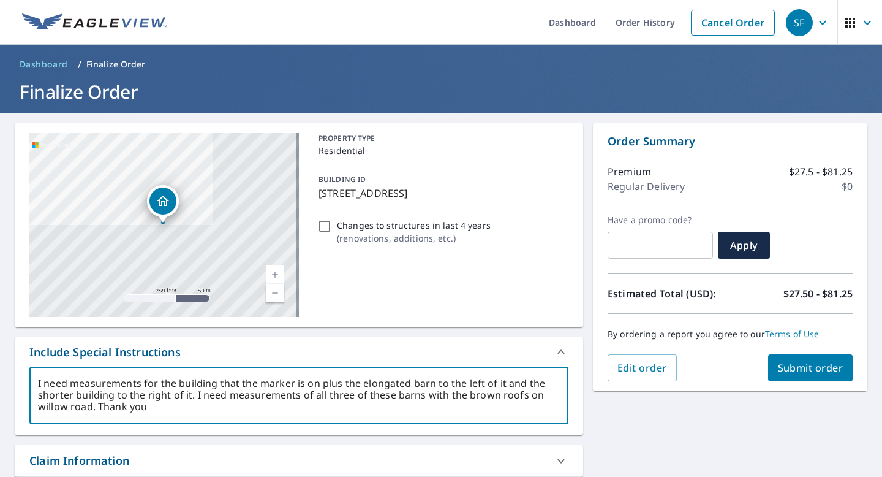
click at [113, 398] on textarea "I need measurements for the building that the marker is on plus the elongated b…" at bounding box center [299, 395] width 522 height 35
click at [178, 396] on textarea "I need measurements for the building that the marker is on plus the elongated b…" at bounding box center [299, 395] width 522 height 35
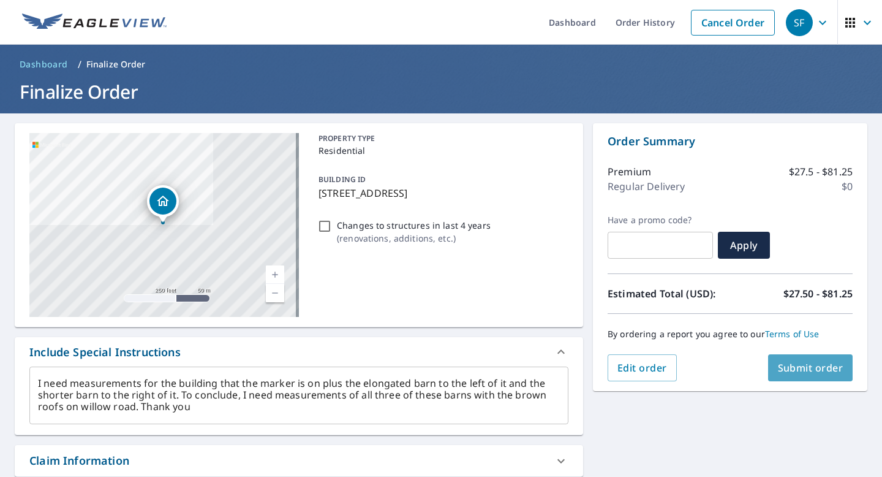
click at [808, 371] on span "Submit order" at bounding box center [811, 367] width 66 height 13
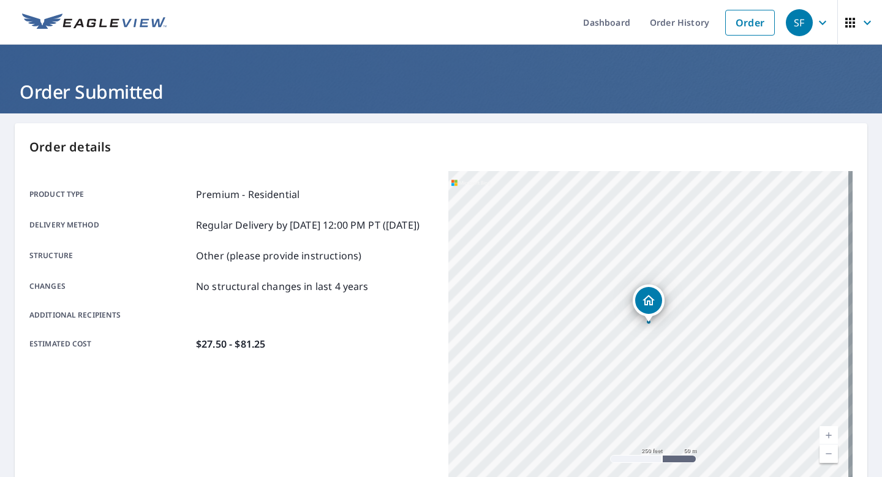
scroll to position [244, 0]
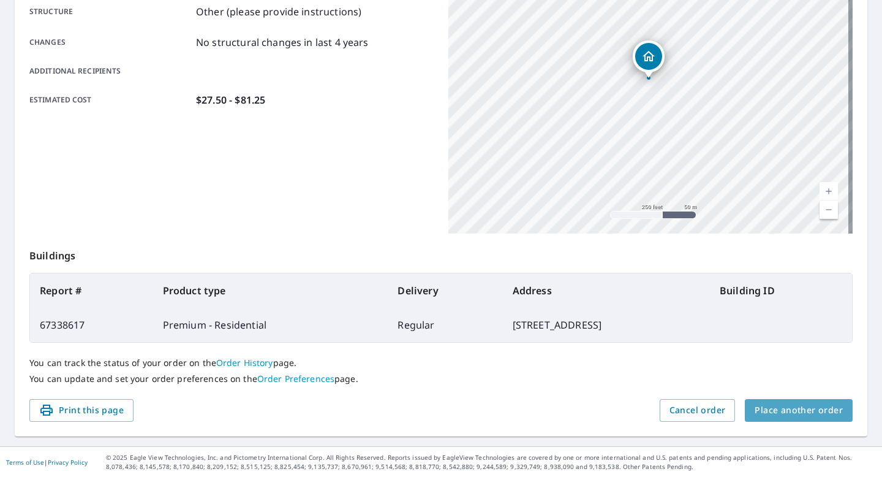
click at [812, 407] on span "Place another order" at bounding box center [799, 410] width 88 height 15
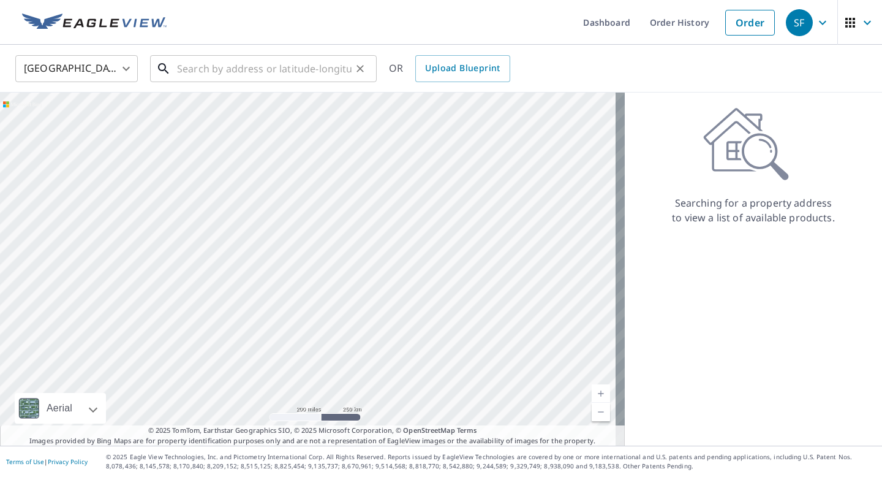
click at [204, 60] on input "text" at bounding box center [264, 68] width 175 height 34
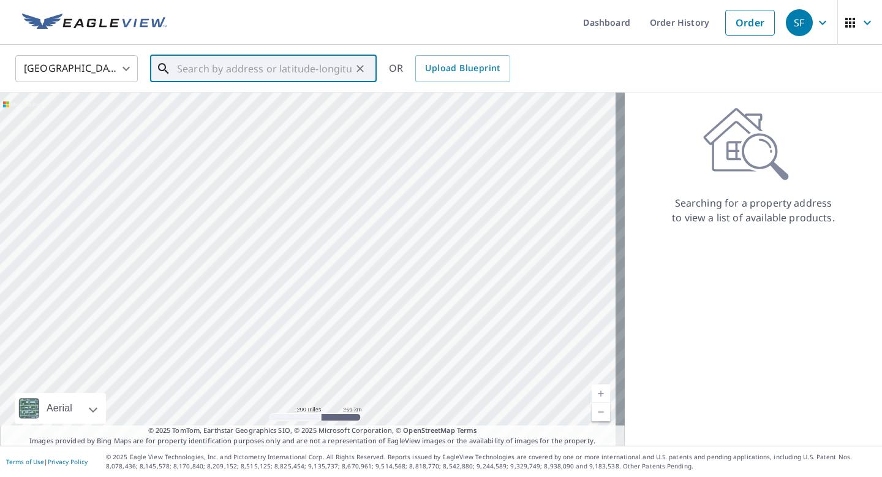
paste input "[STREET_ADDRESS]"
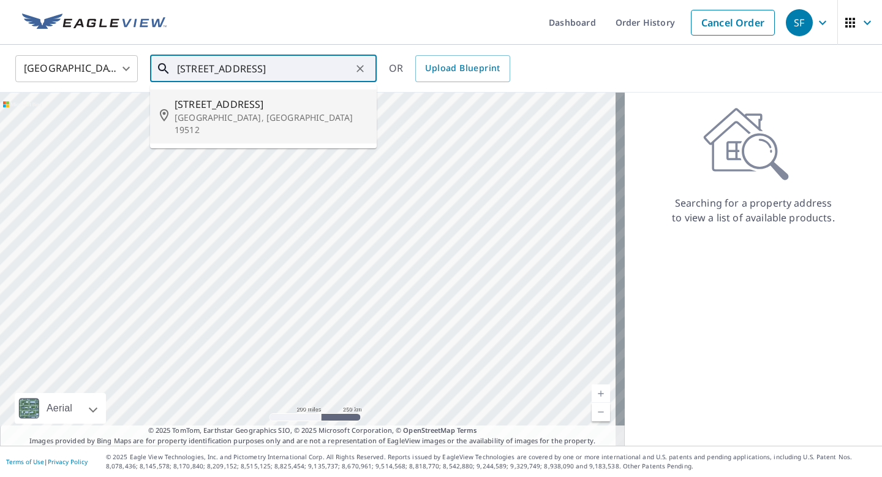
click at [207, 103] on span "[STREET_ADDRESS]" at bounding box center [271, 104] width 192 height 15
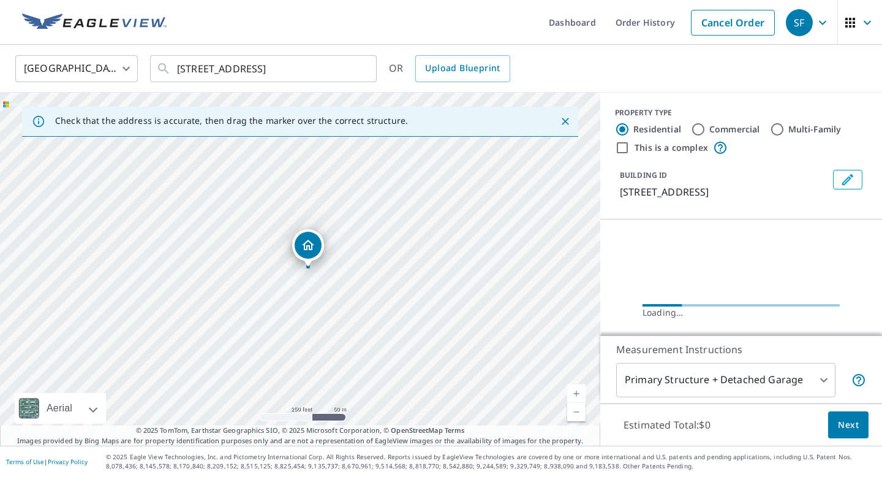
scroll to position [0, 0]
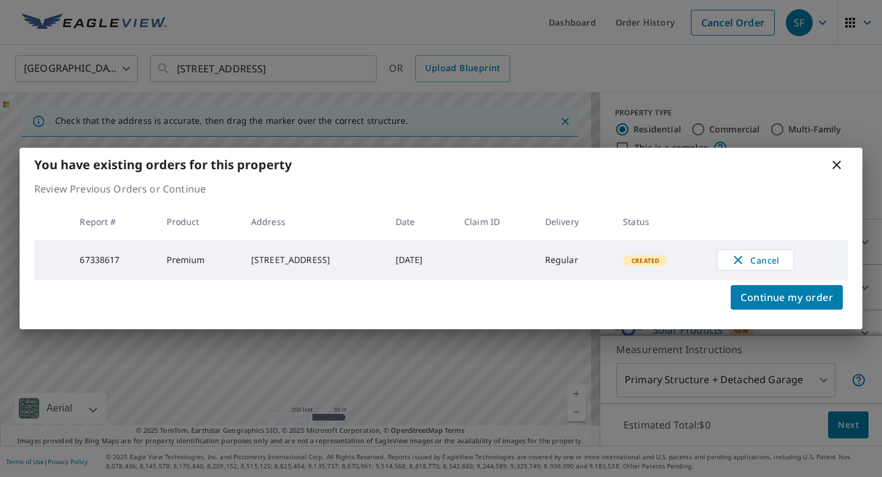
click at [839, 165] on icon at bounding box center [837, 165] width 9 height 9
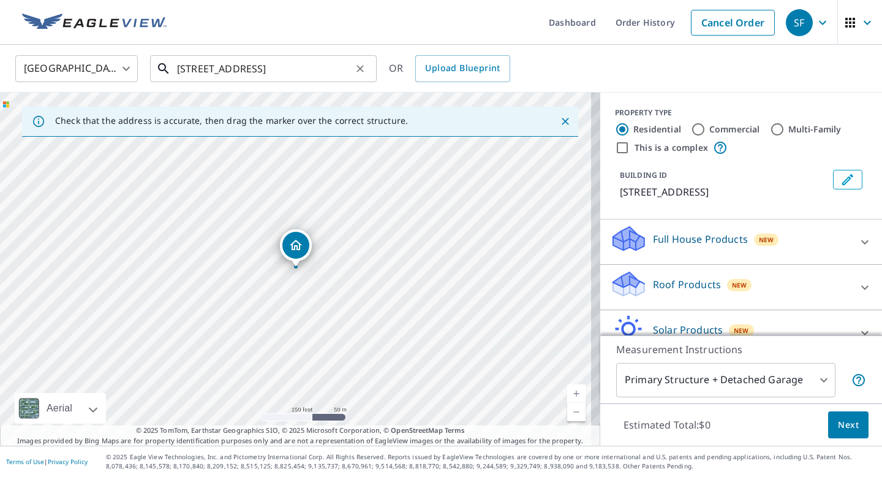
click at [198, 67] on input "[STREET_ADDRESS]" at bounding box center [264, 68] width 175 height 34
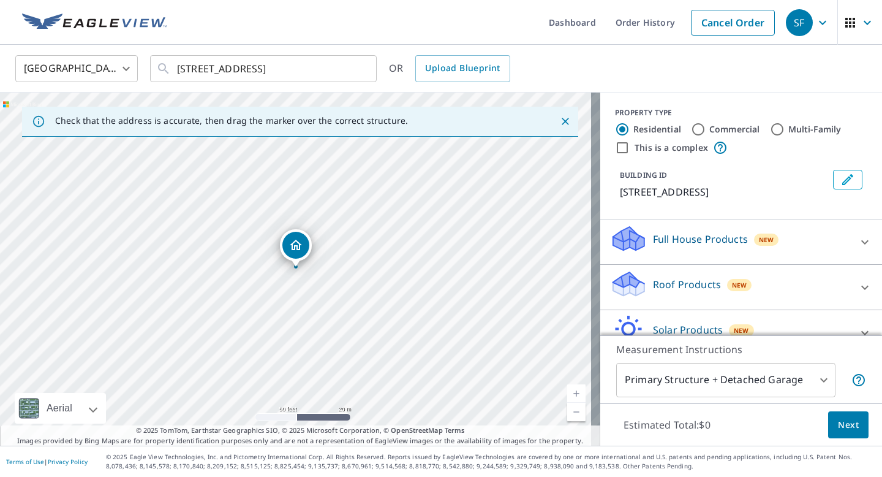
click at [735, 382] on body "SF SF Dashboard Order History Cancel Order SF [GEOGRAPHIC_DATA] [GEOGRAPHIC_DAT…" at bounding box center [441, 238] width 882 height 477
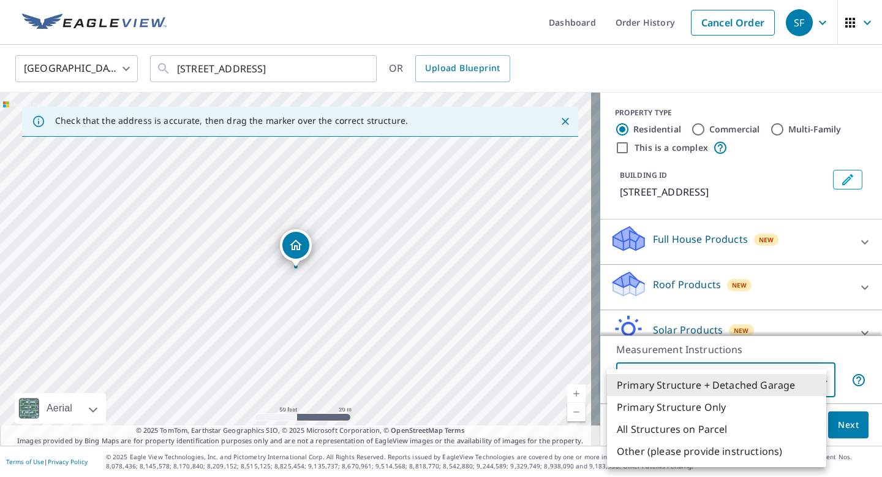
click at [683, 406] on li "Primary Structure Only" at bounding box center [716, 407] width 219 height 22
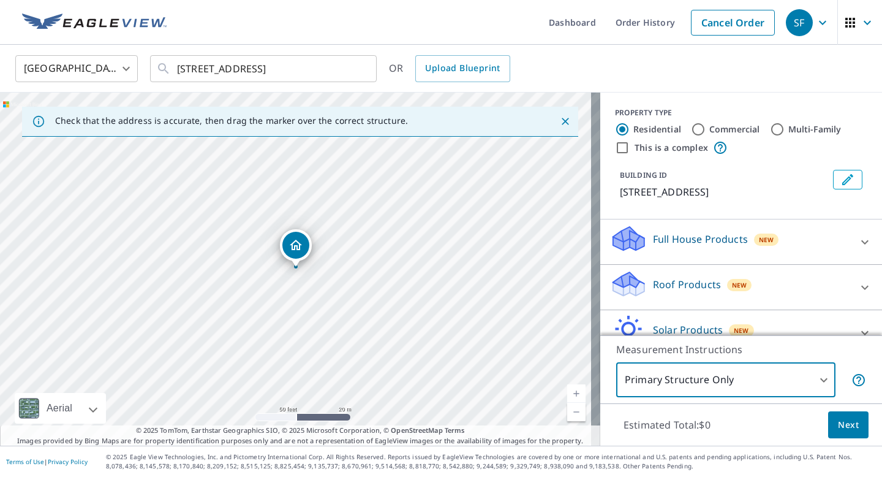
click at [727, 284] on div "New" at bounding box center [739, 285] width 25 height 12
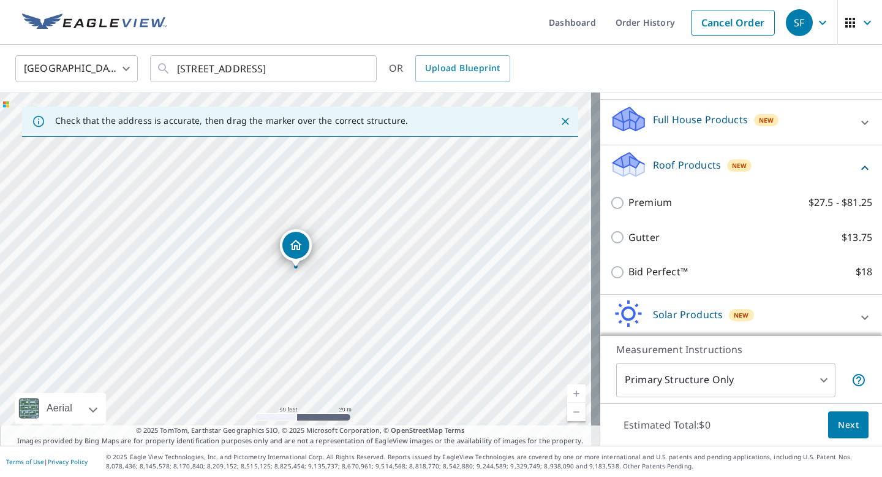
scroll to position [128, 0]
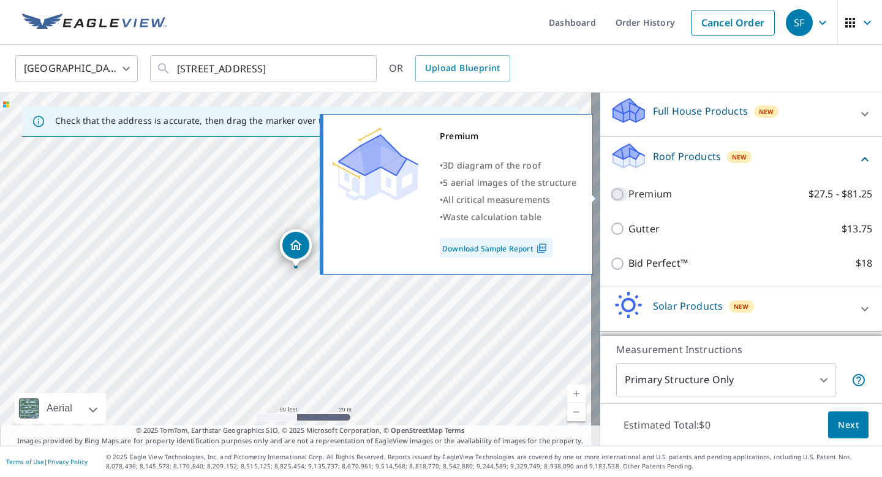
click at [612, 192] on input "Premium $27.5 - $81.25" at bounding box center [619, 194] width 18 height 15
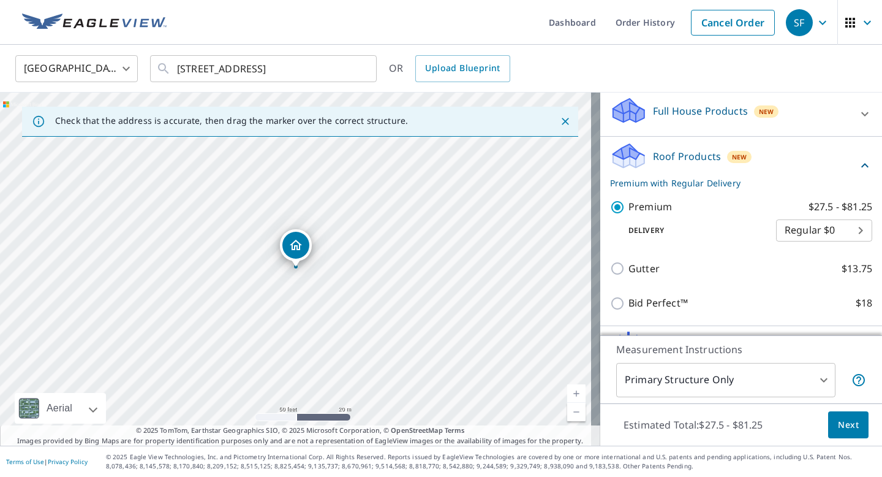
scroll to position [211, 0]
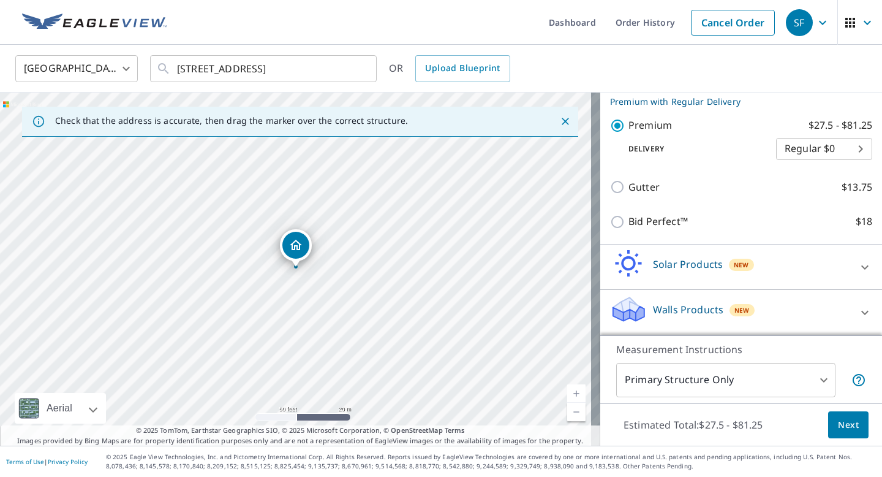
click at [839, 432] on button "Next" at bounding box center [848, 425] width 40 height 28
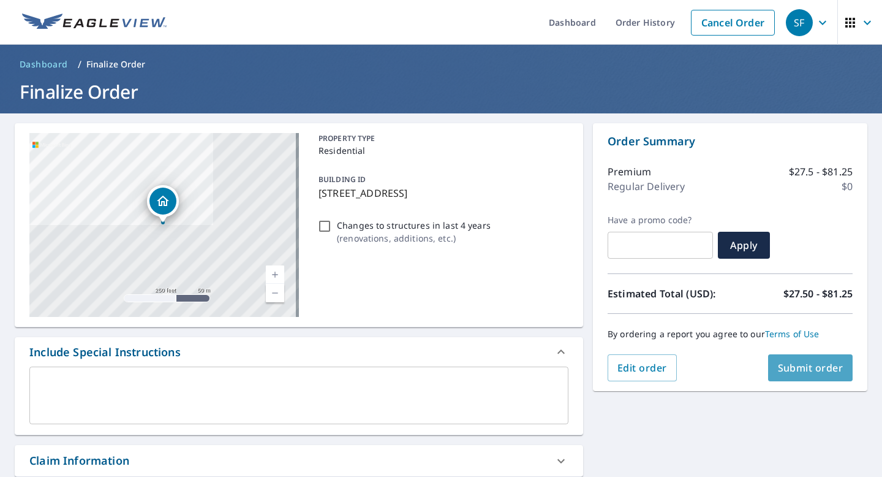
click at [836, 366] on button "Submit order" at bounding box center [810, 367] width 85 height 27
